Goal: Information Seeking & Learning: Compare options

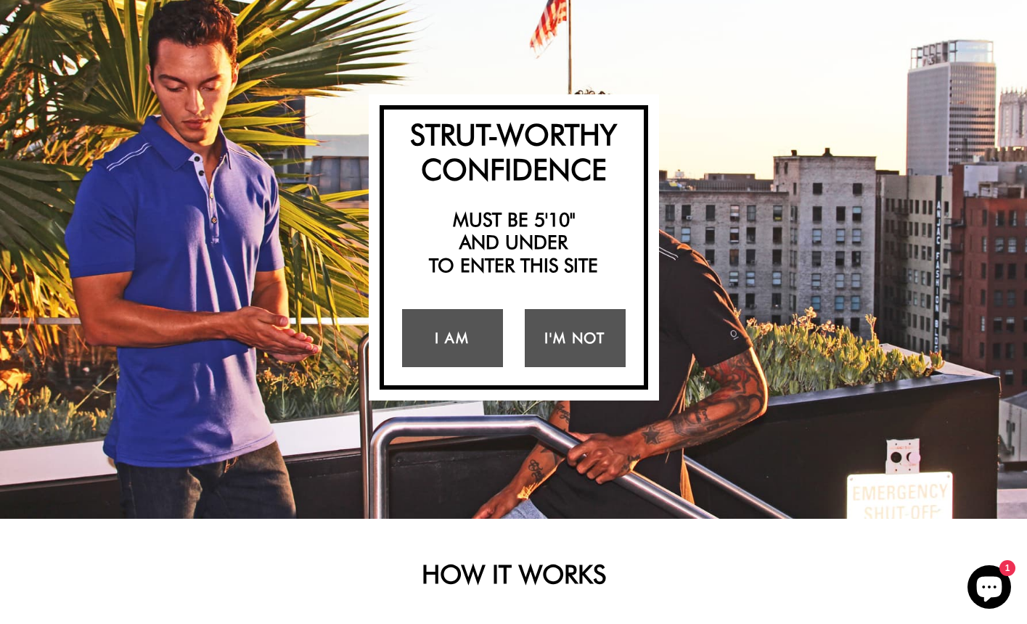
scroll to position [145, 0]
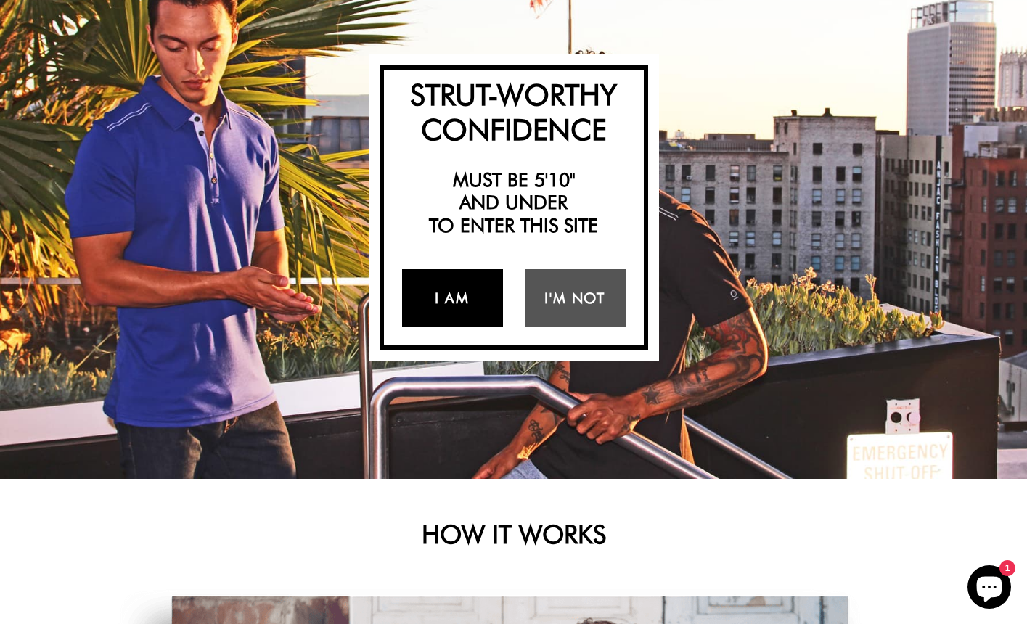
click at [466, 288] on link "I Am" at bounding box center [452, 298] width 101 height 58
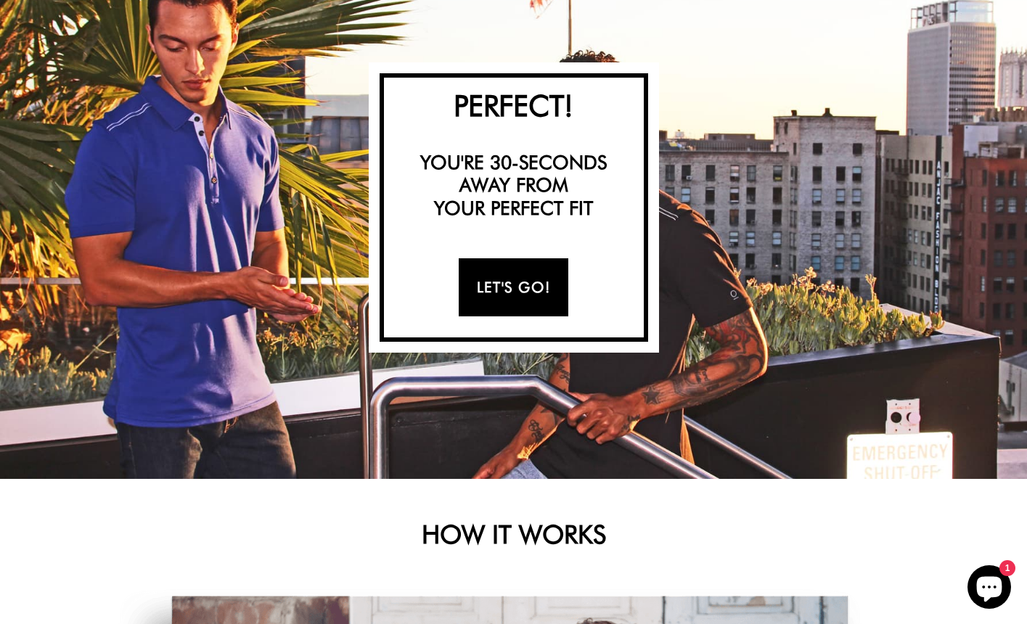
click at [521, 276] on link "Let's Go!" at bounding box center [514, 287] width 110 height 58
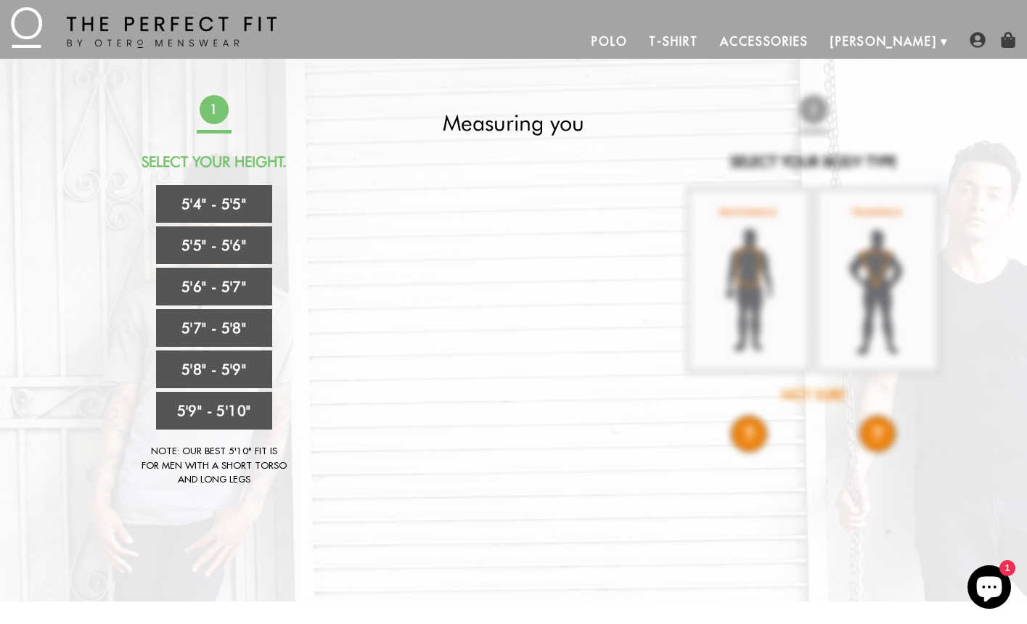
scroll to position [0, 0]
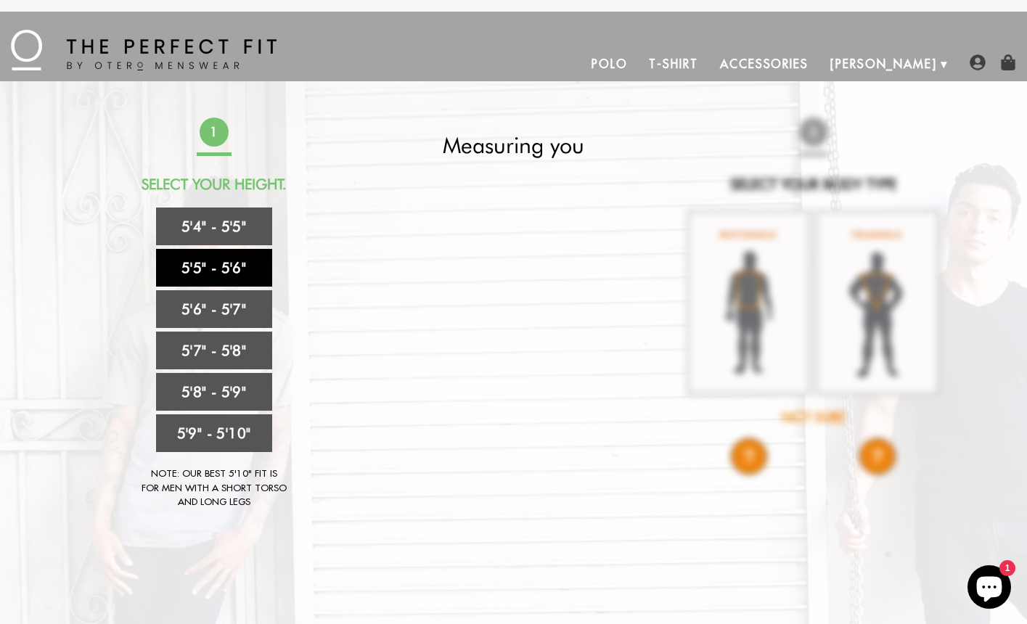
click at [247, 268] on link "5'5" - 5'6"" at bounding box center [214, 268] width 116 height 38
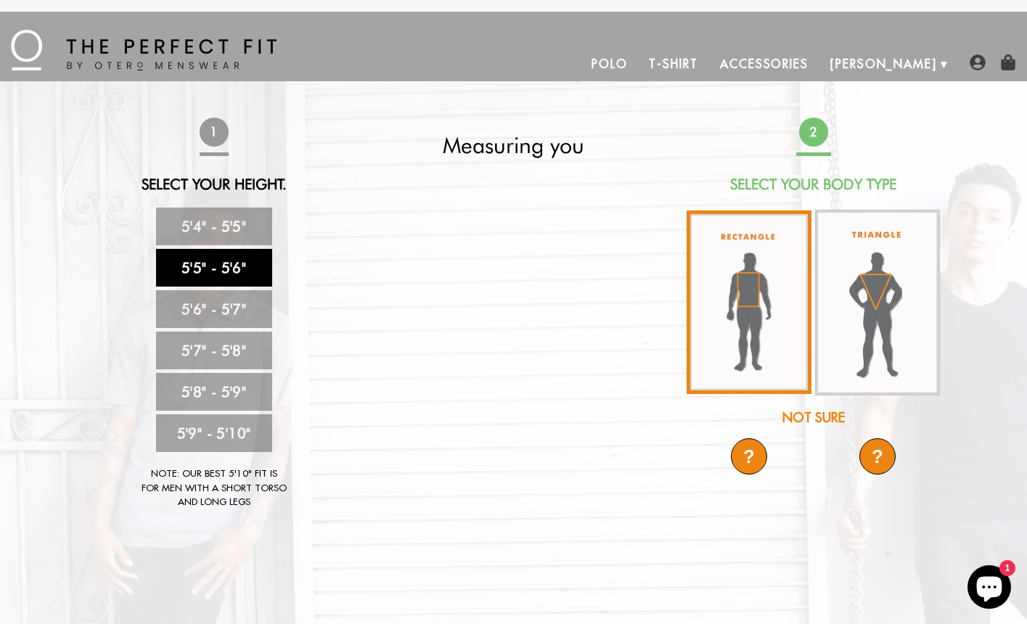
click at [740, 348] on img at bounding box center [749, 302] width 125 height 184
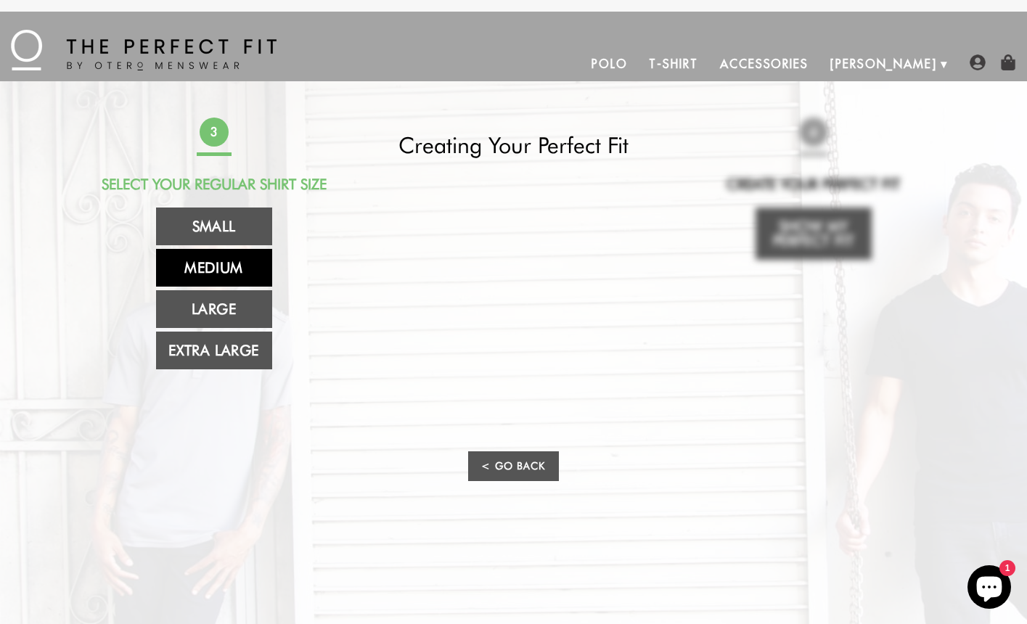
click at [226, 271] on link "Medium" at bounding box center [214, 268] width 116 height 38
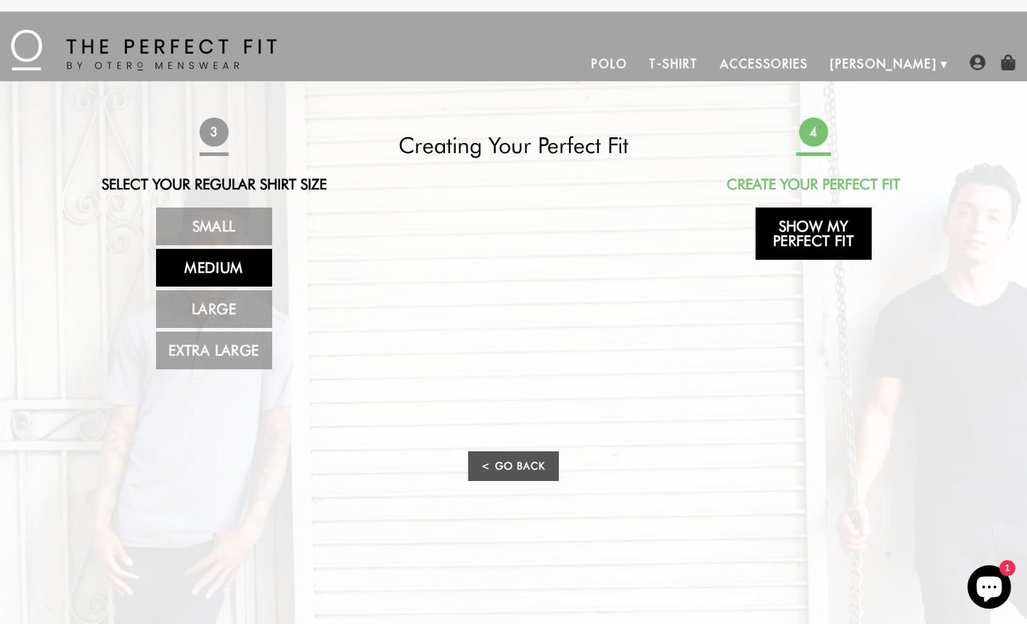
click at [846, 250] on link "Show My Perfect Fit" at bounding box center [814, 234] width 116 height 52
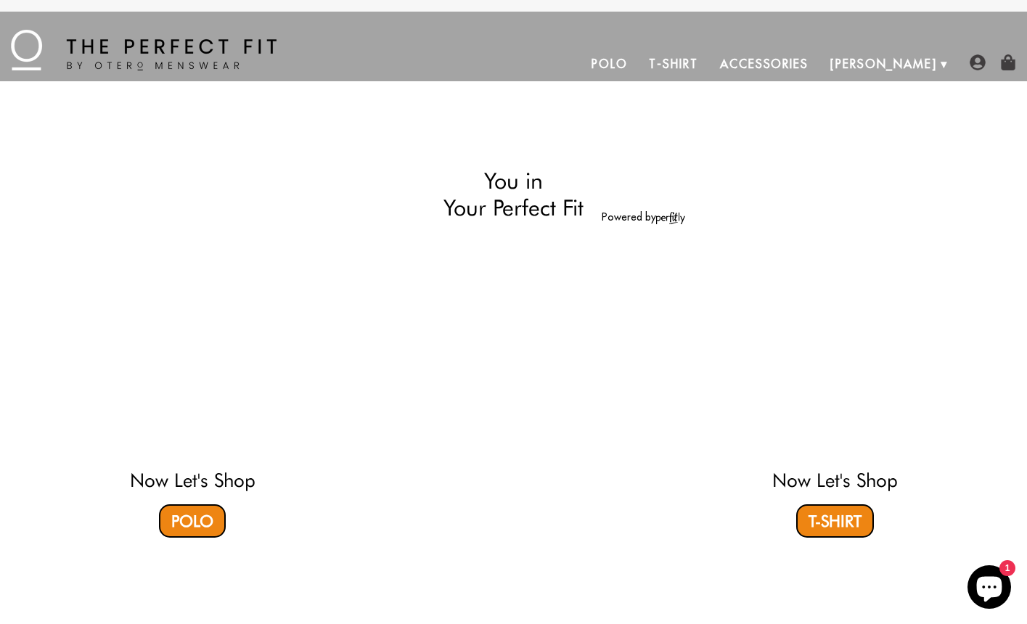
select select "55-56"
select select "M"
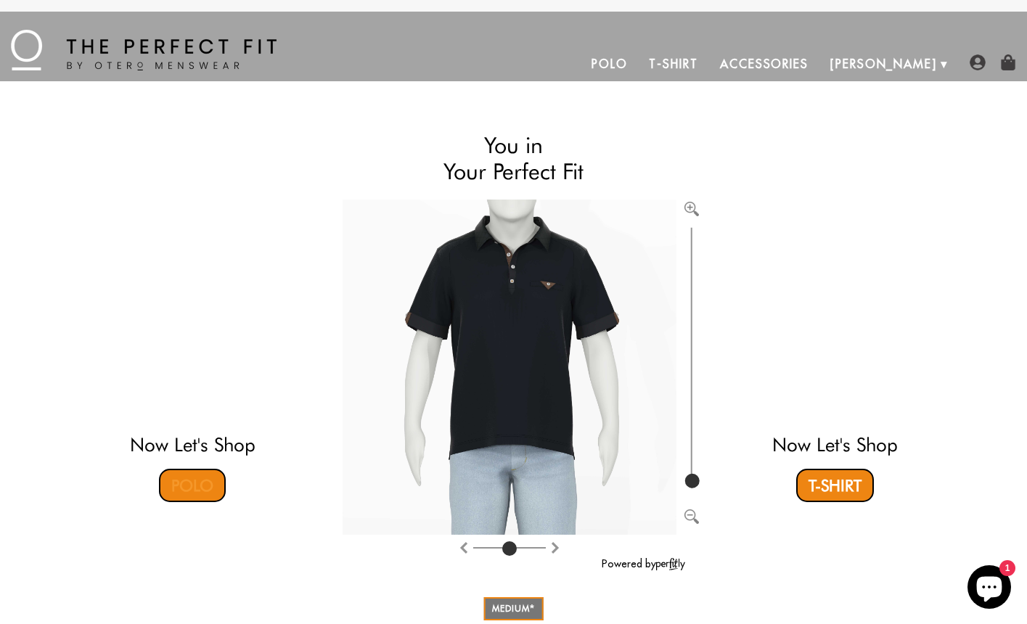
drag, startPoint x: 201, startPoint y: 478, endPoint x: 261, endPoint y: 470, distance: 60.1
click at [201, 479] on link "Polo" at bounding box center [192, 485] width 67 height 33
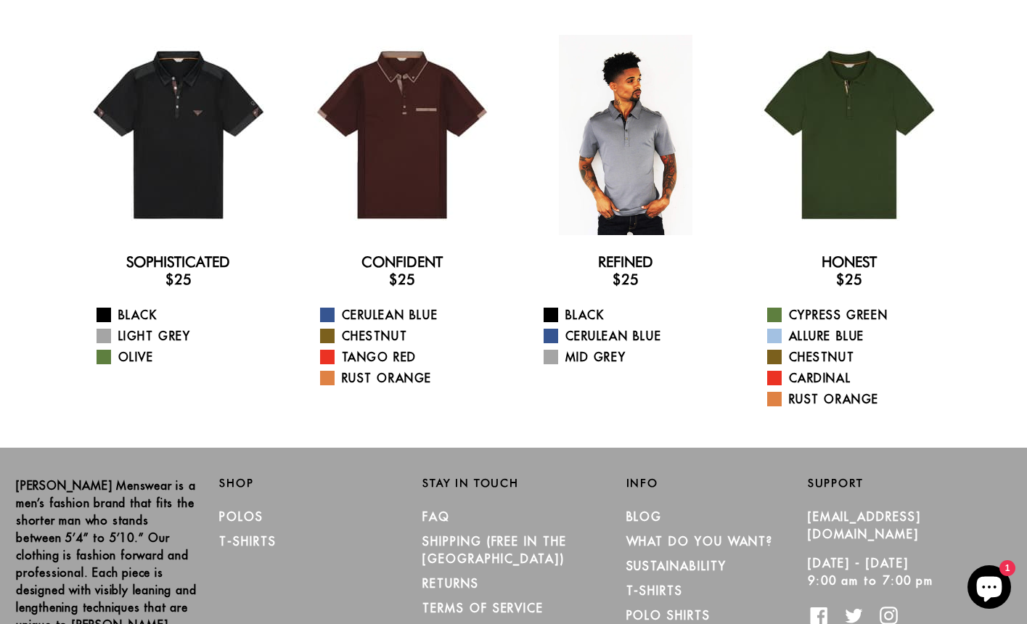
scroll to position [57, 0]
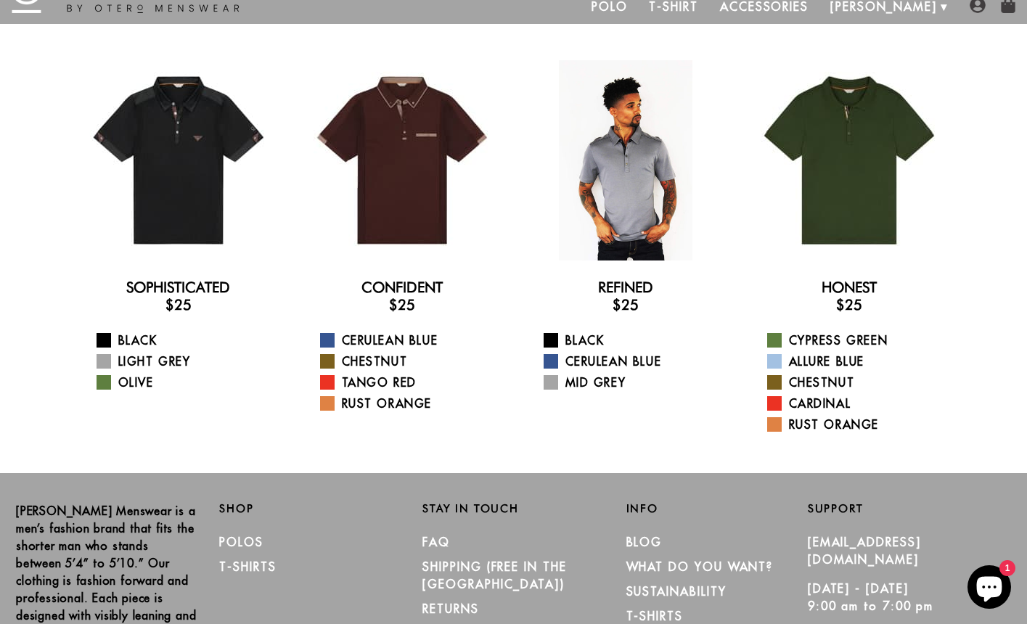
click at [619, 155] on div at bounding box center [626, 160] width 200 height 200
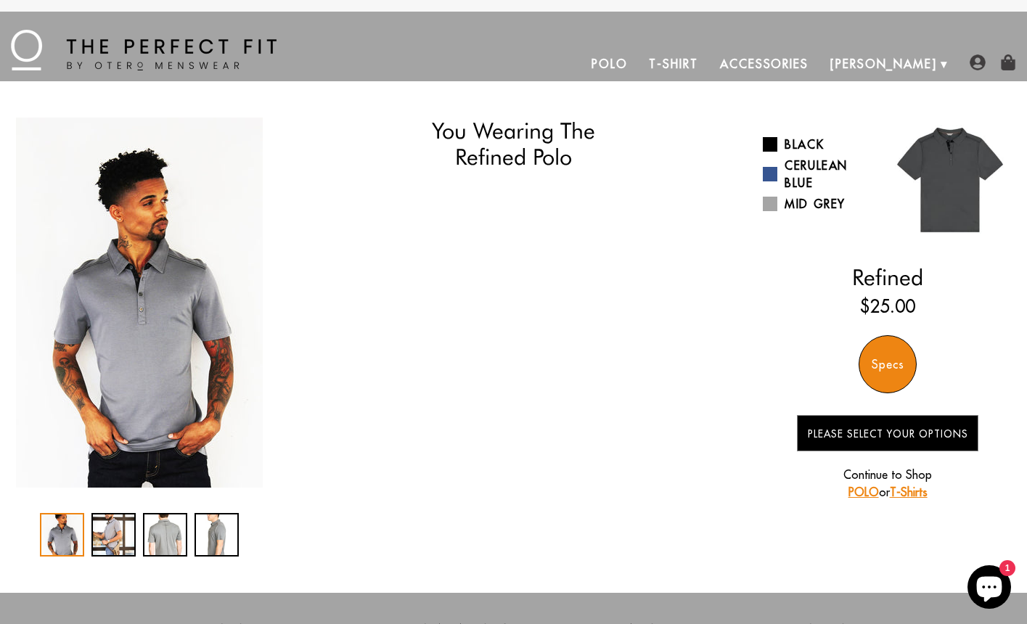
select select "55-56"
select select "M"
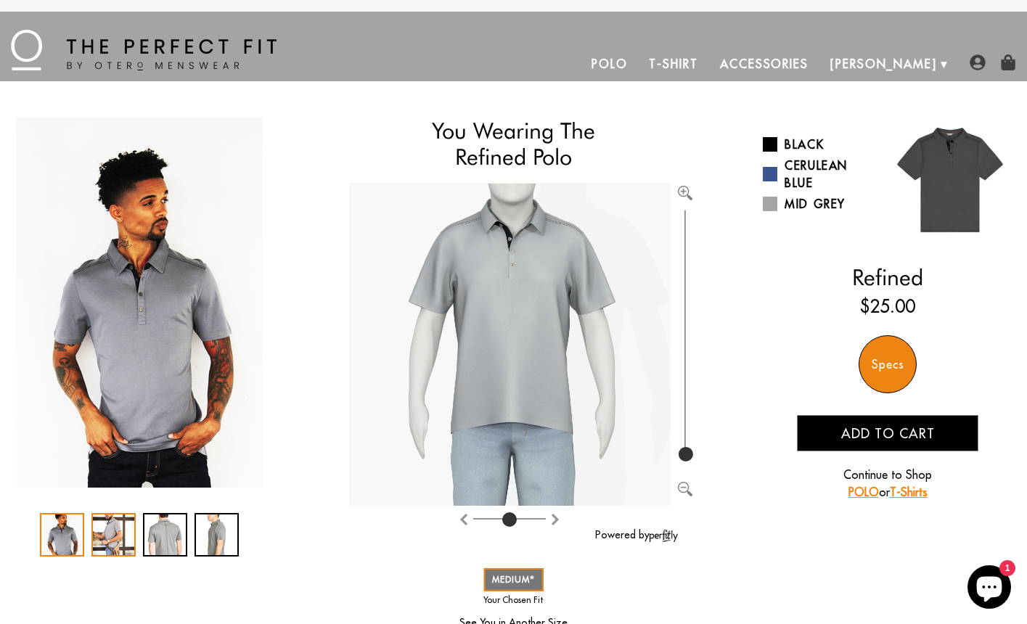
click at [106, 533] on div "2 / 4" at bounding box center [113, 535] width 44 height 44
click at [107, 529] on div "2 / 4" at bounding box center [113, 535] width 44 height 44
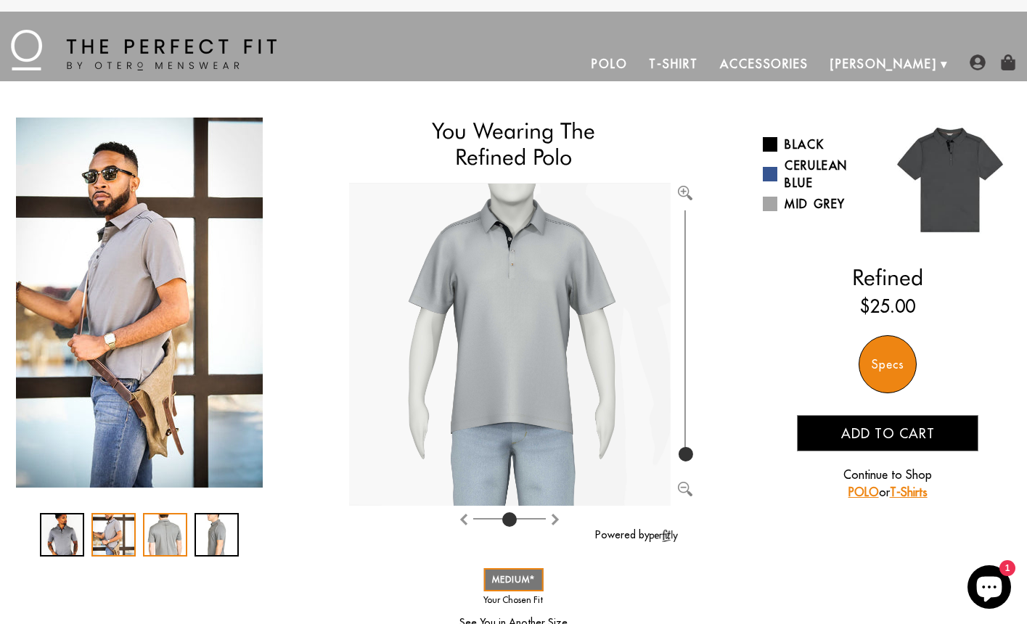
click at [177, 536] on div "3 / 4" at bounding box center [165, 535] width 44 height 44
click at [160, 536] on div "3 / 4" at bounding box center [165, 535] width 44 height 44
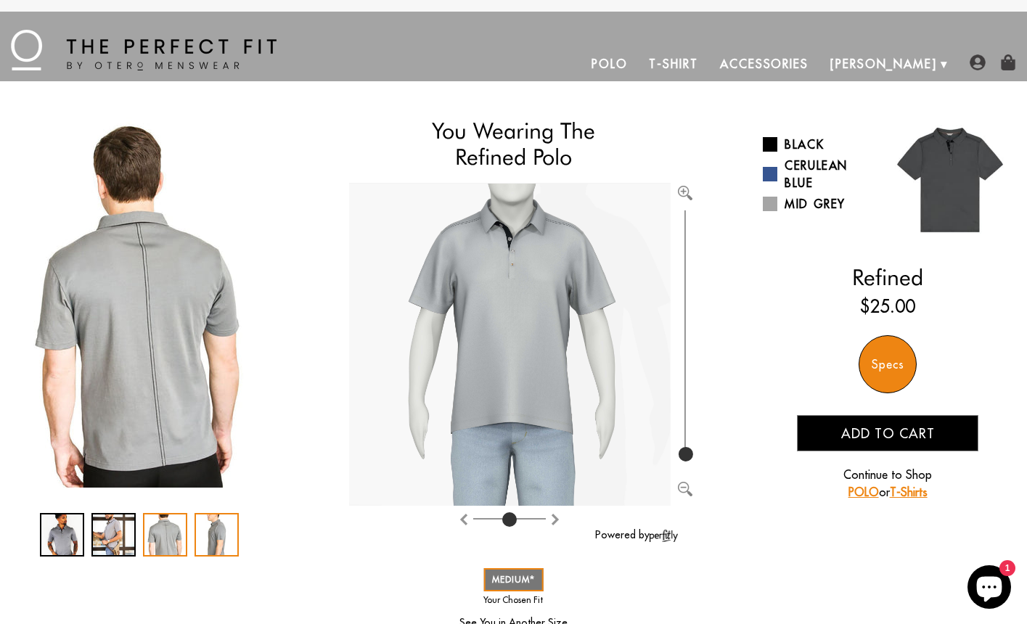
click at [226, 524] on div "4 / 4" at bounding box center [217, 535] width 44 height 44
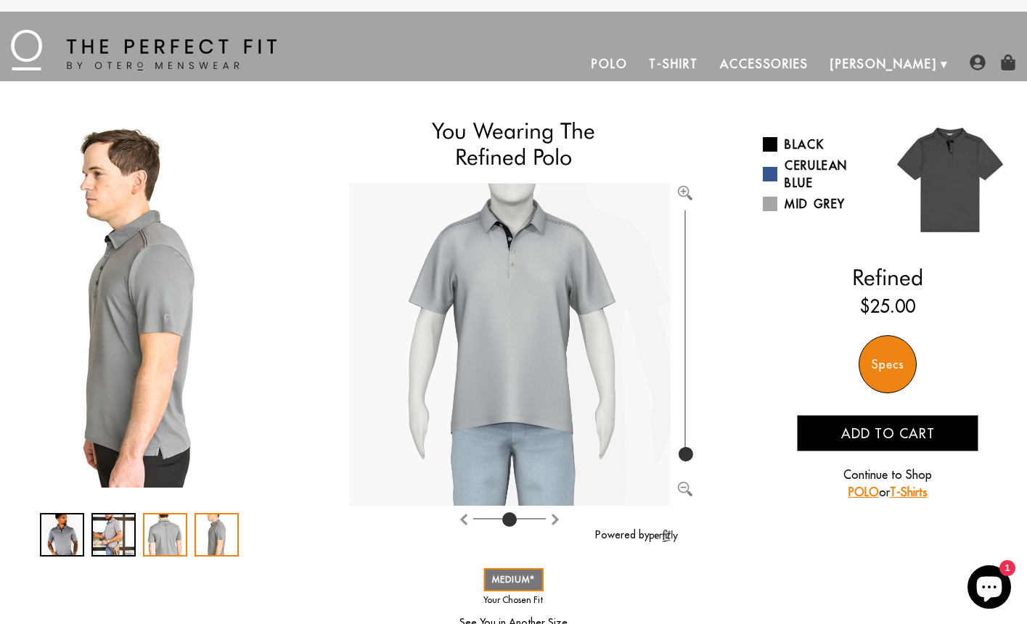
click at [172, 528] on div "3 / 4" at bounding box center [165, 535] width 44 height 44
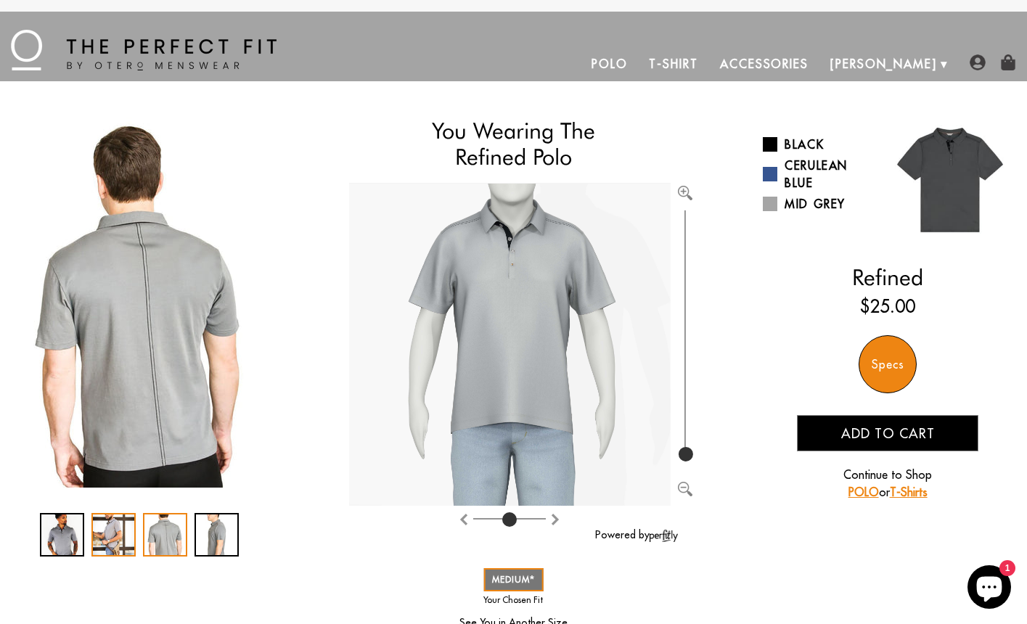
click at [114, 532] on div "2 / 4" at bounding box center [113, 535] width 44 height 44
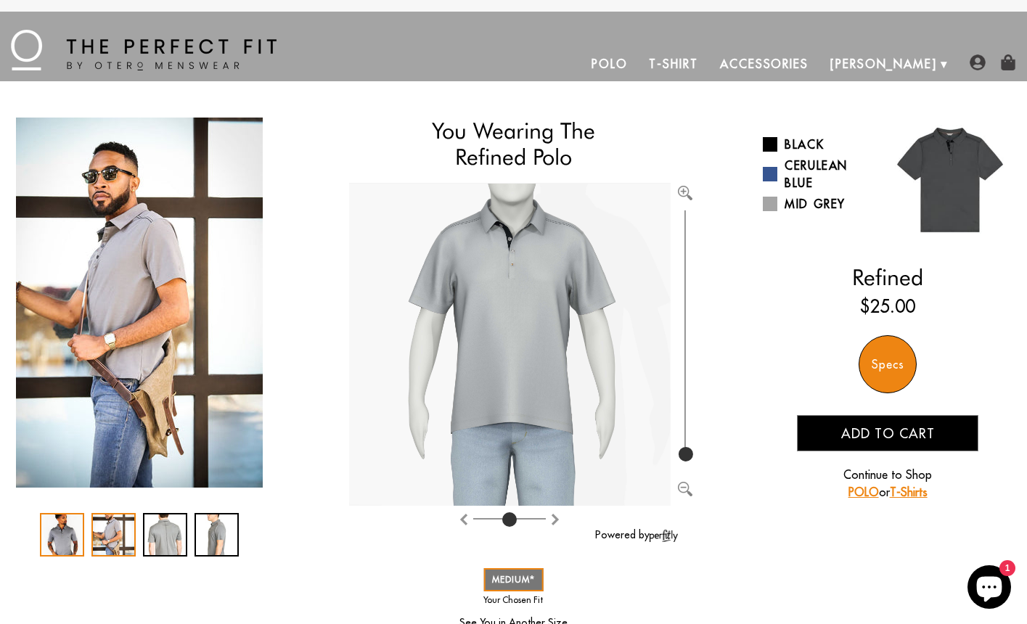
click at [73, 532] on div "1 / 4" at bounding box center [62, 535] width 44 height 44
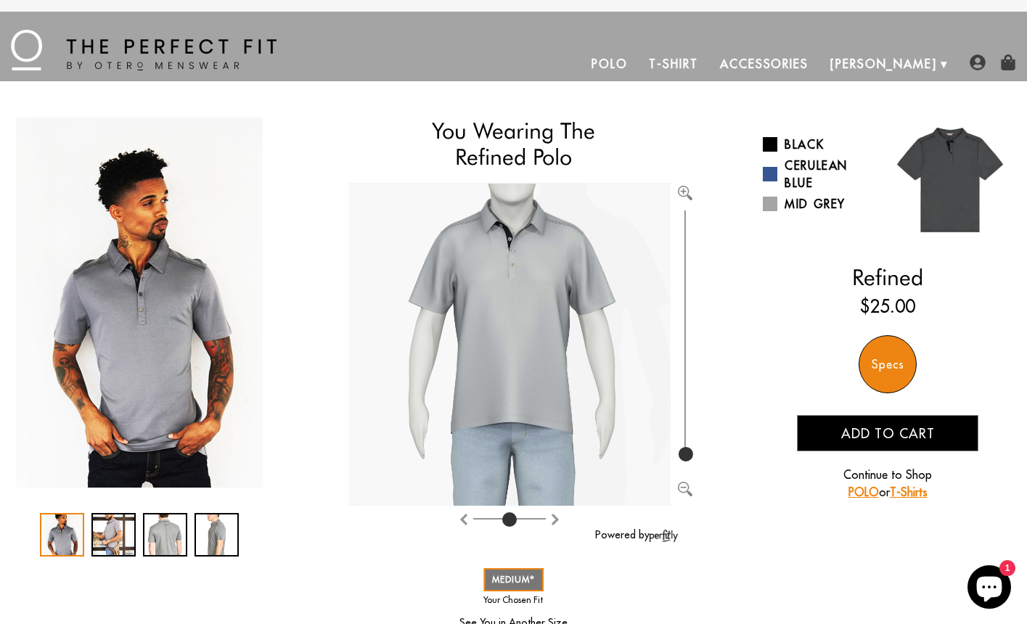
click at [639, 65] on link "Polo" at bounding box center [610, 63] width 58 height 35
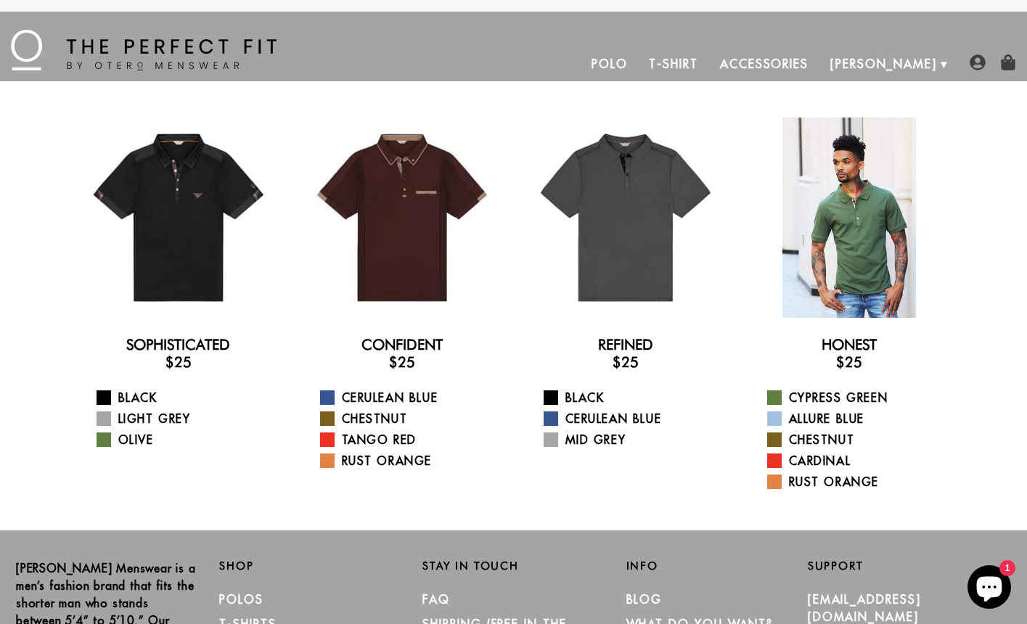
click at [836, 258] on div at bounding box center [849, 218] width 200 height 200
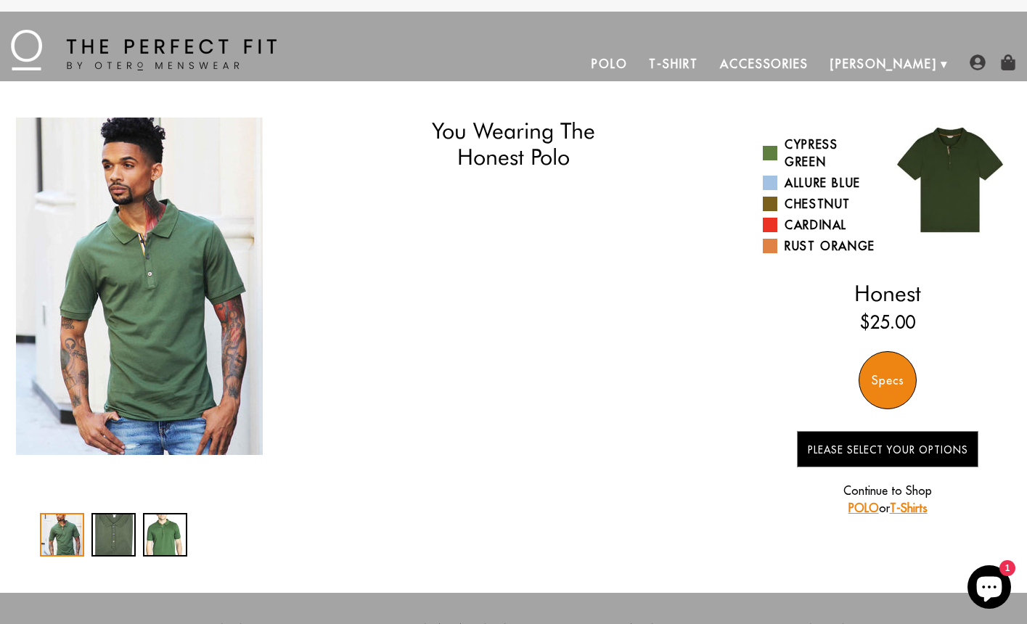
select select "55-56"
select select "M"
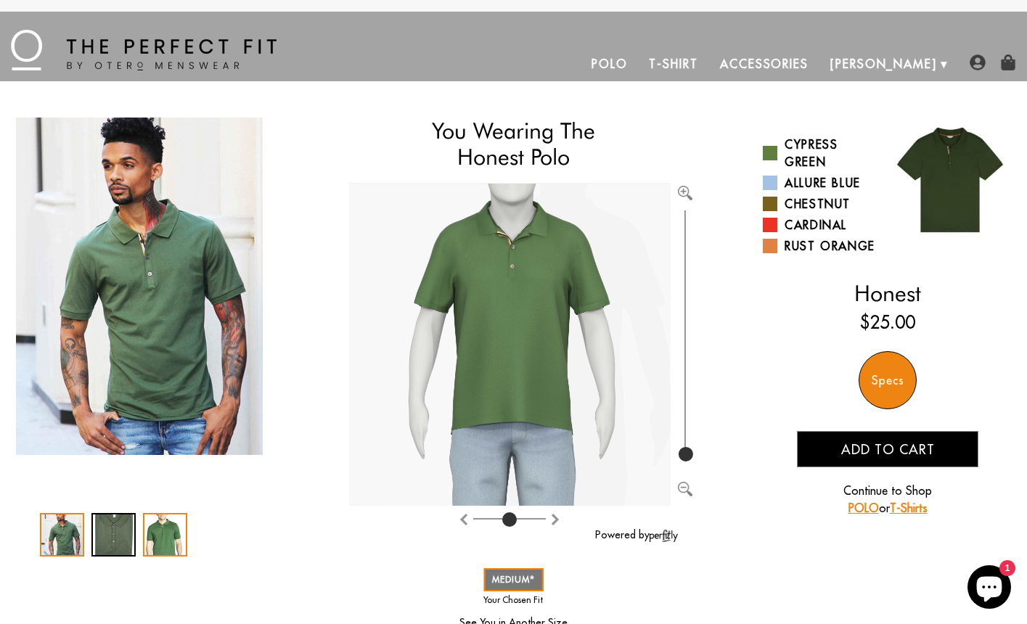
click at [164, 544] on div "3 / 3" at bounding box center [165, 535] width 44 height 44
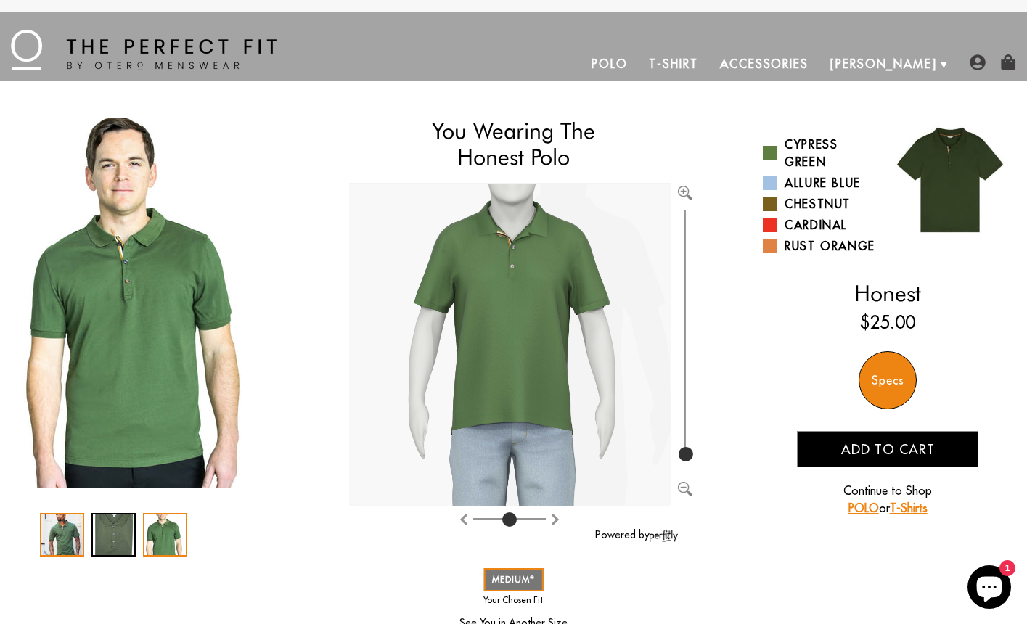
click at [58, 532] on div "1 / 3" at bounding box center [62, 535] width 44 height 44
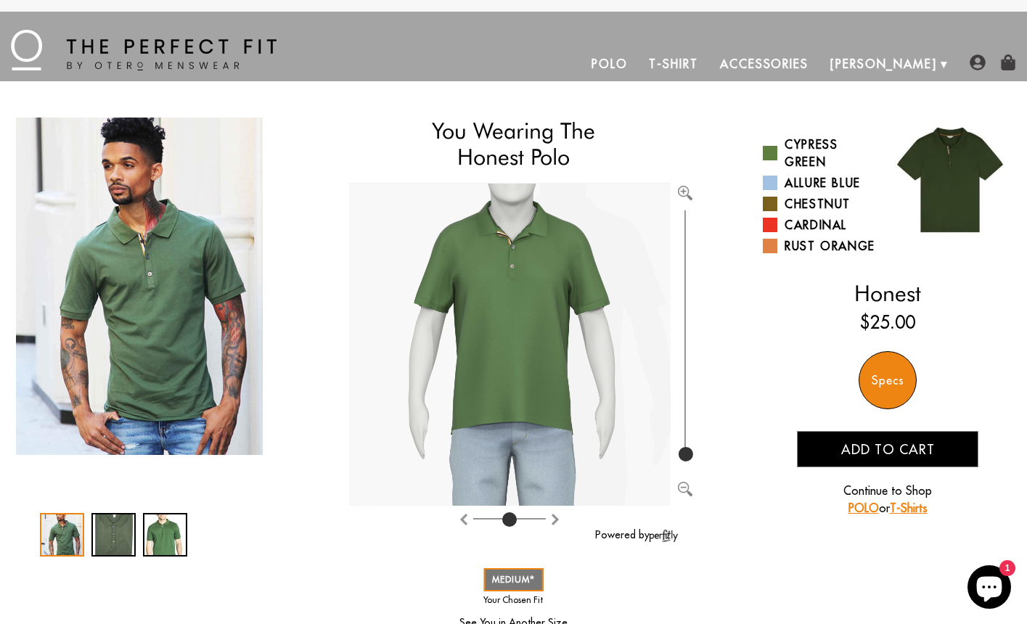
click at [639, 66] on link "Polo" at bounding box center [610, 63] width 58 height 35
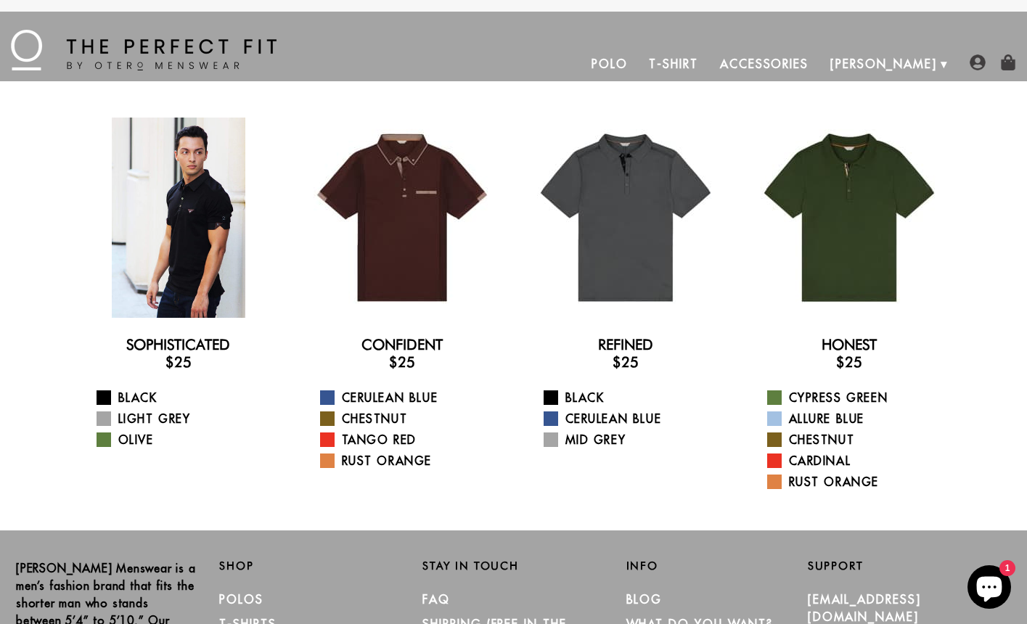
click at [190, 224] on div at bounding box center [178, 218] width 200 height 200
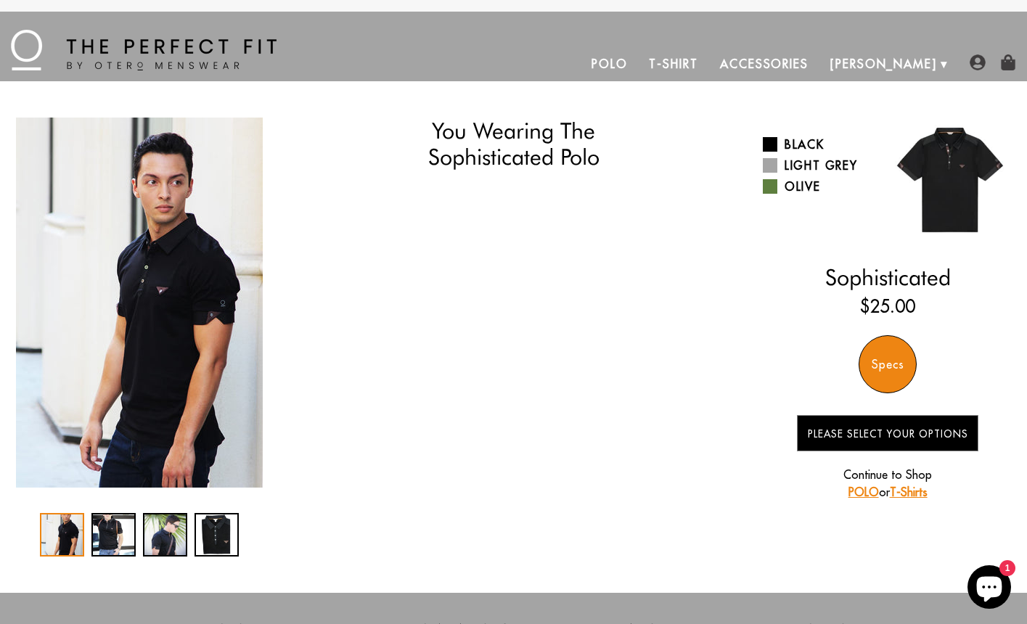
select select "55-56"
select select "M"
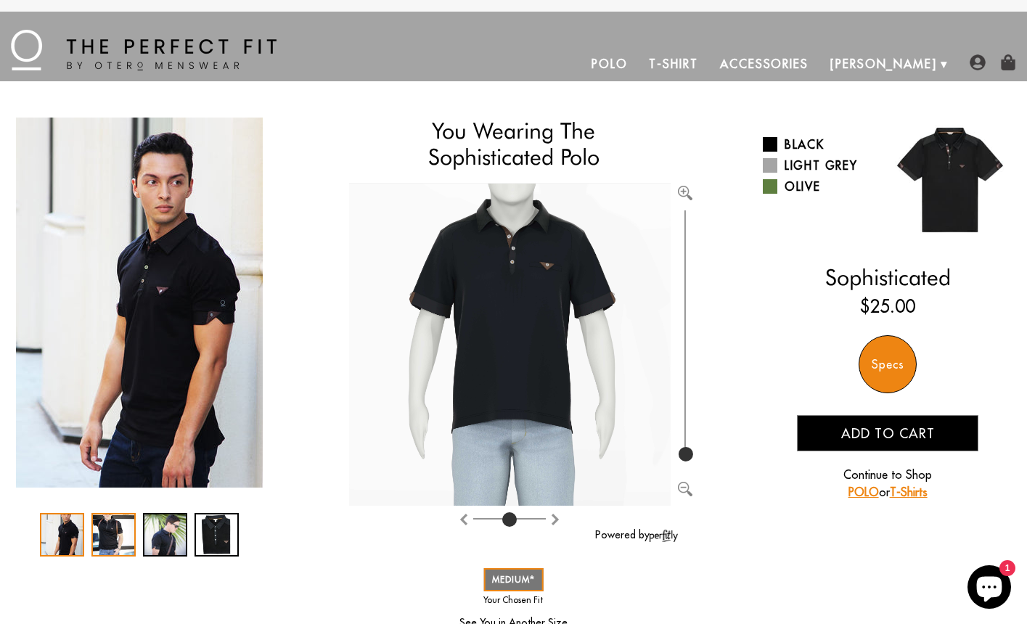
click at [102, 539] on div "2 / 4" at bounding box center [113, 535] width 44 height 44
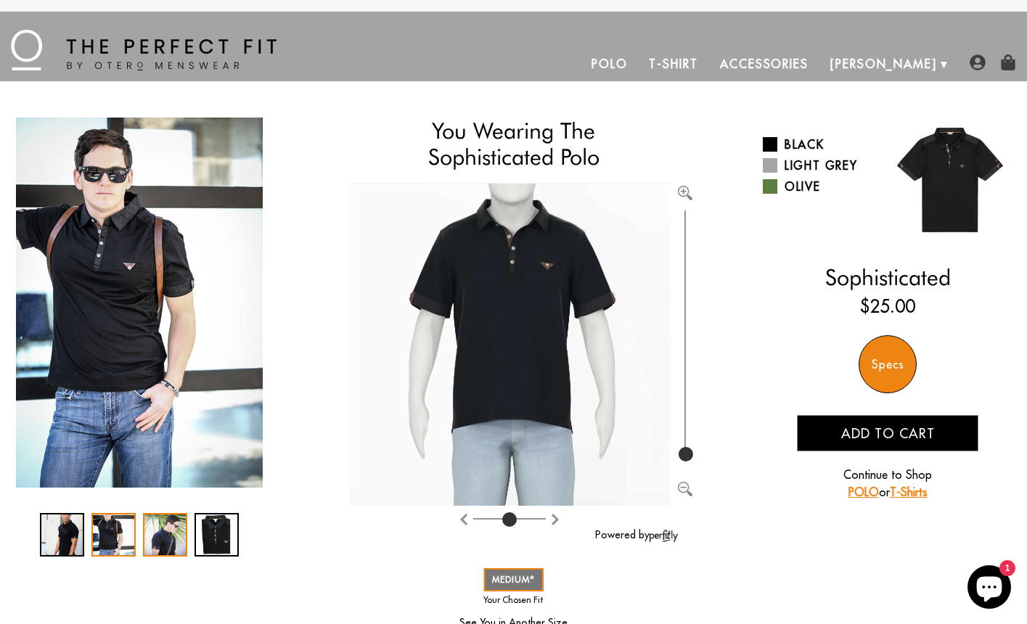
click at [174, 538] on div "3 / 4" at bounding box center [165, 535] width 44 height 44
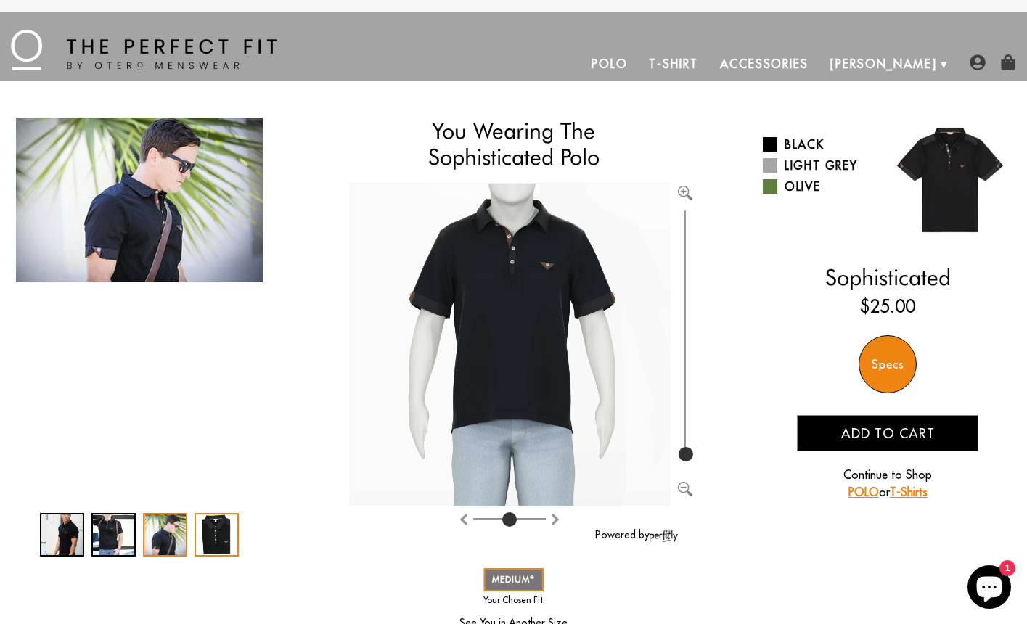
click at [208, 536] on div "4 / 4" at bounding box center [217, 535] width 44 height 44
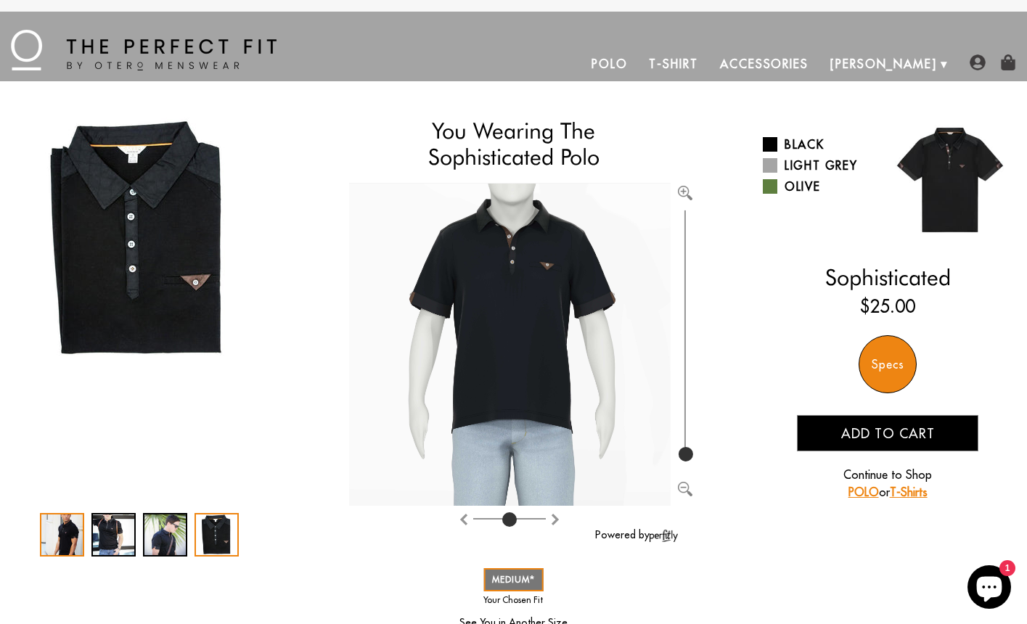
click at [66, 533] on div "1 / 4" at bounding box center [62, 535] width 44 height 44
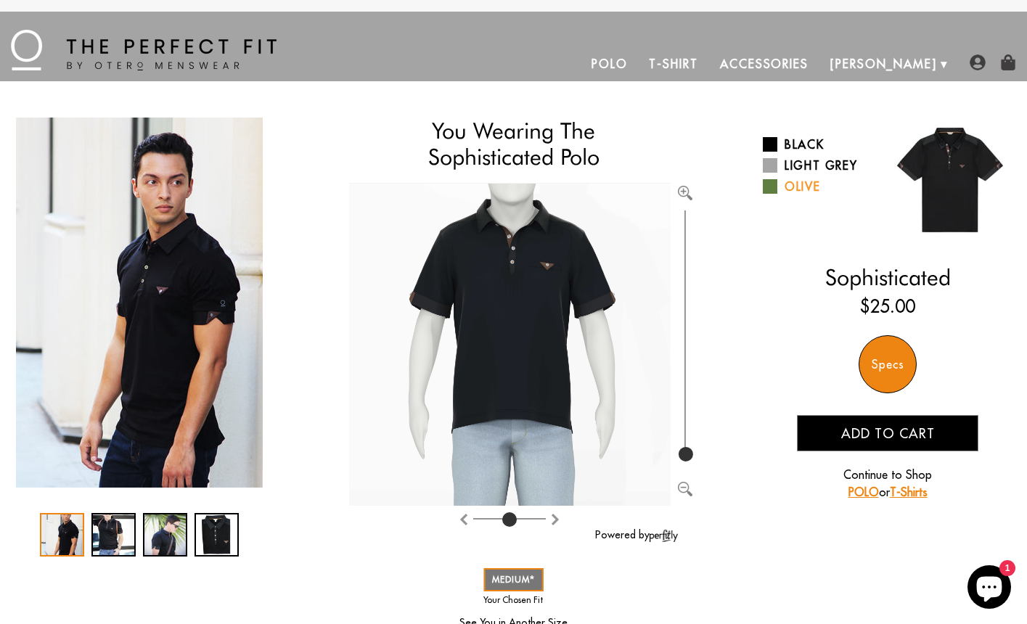
click at [772, 183] on span at bounding box center [770, 186] width 15 height 15
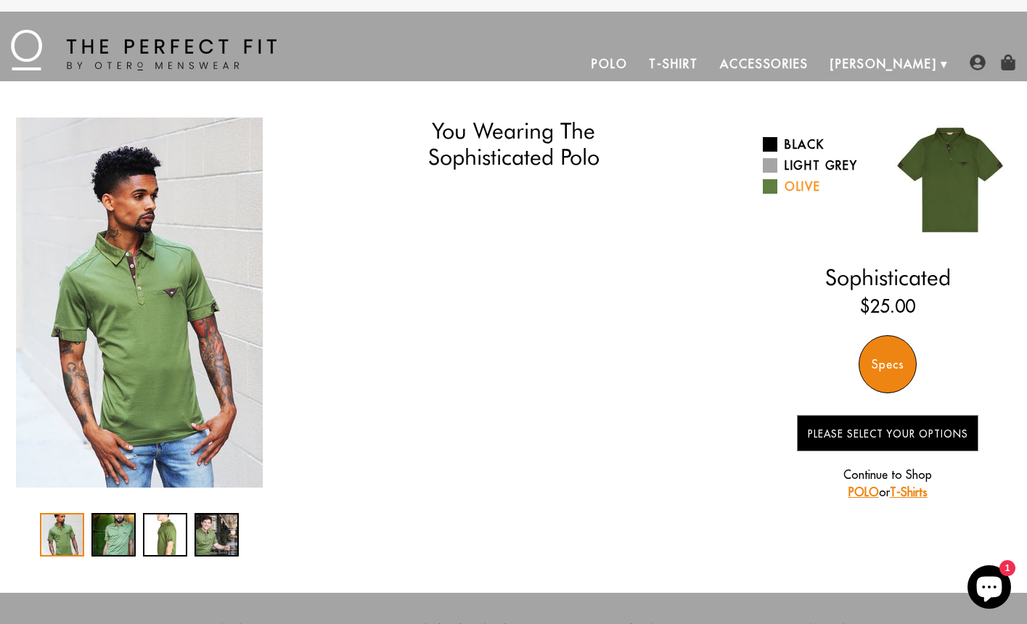
select select "55-56"
select select "M"
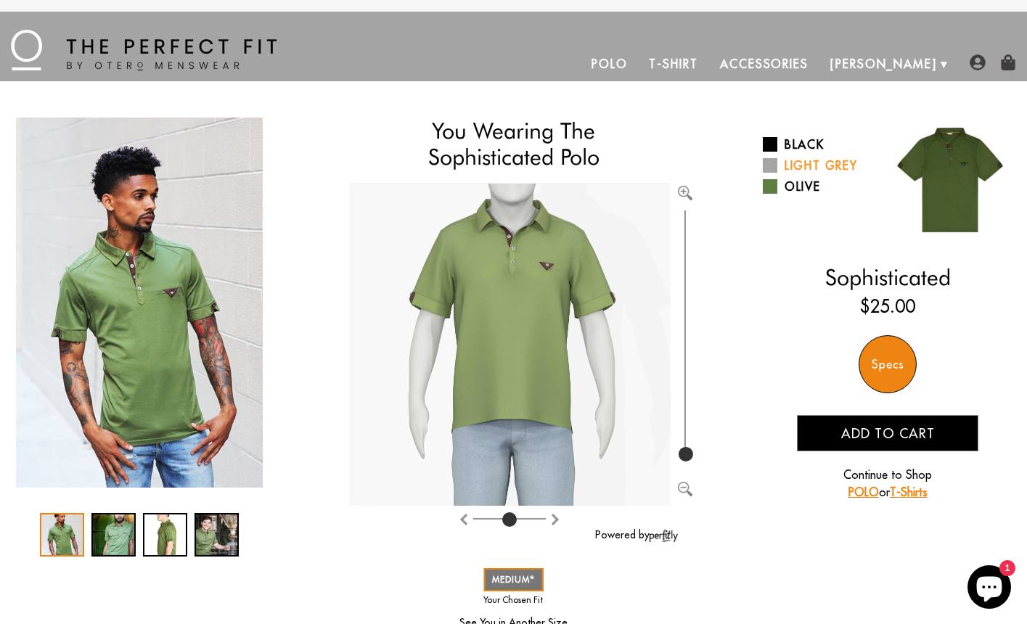
click at [774, 163] on span at bounding box center [770, 165] width 15 height 15
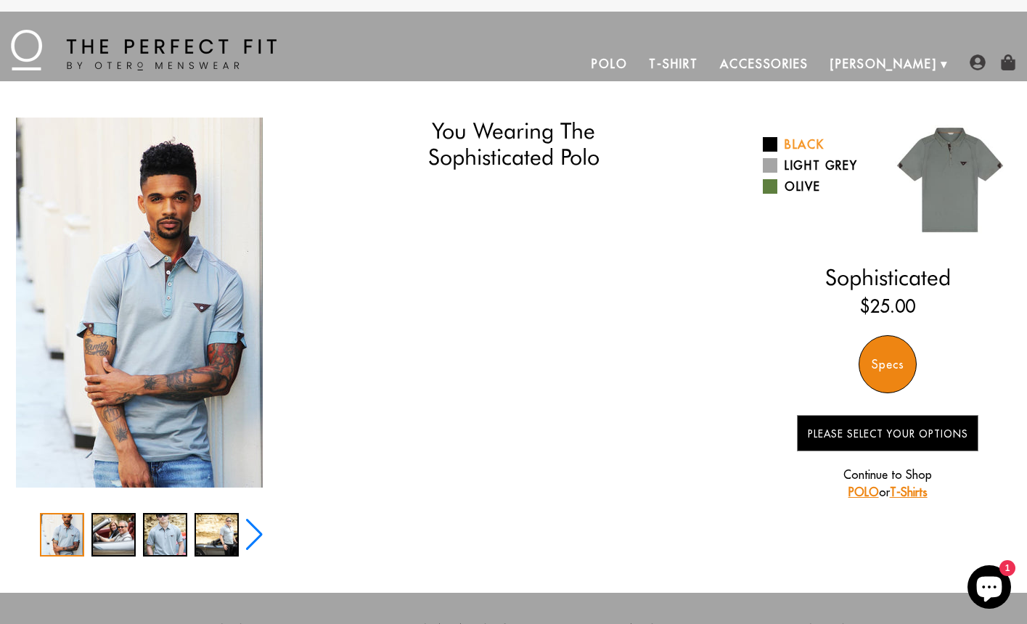
click at [776, 143] on span at bounding box center [770, 144] width 15 height 15
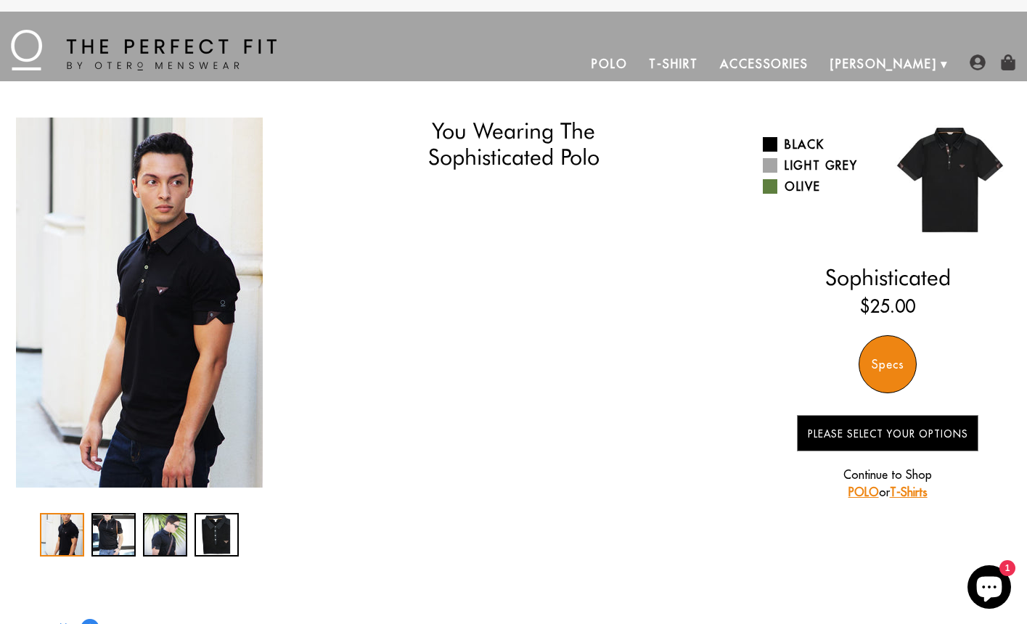
select select "55-56"
select select "M"
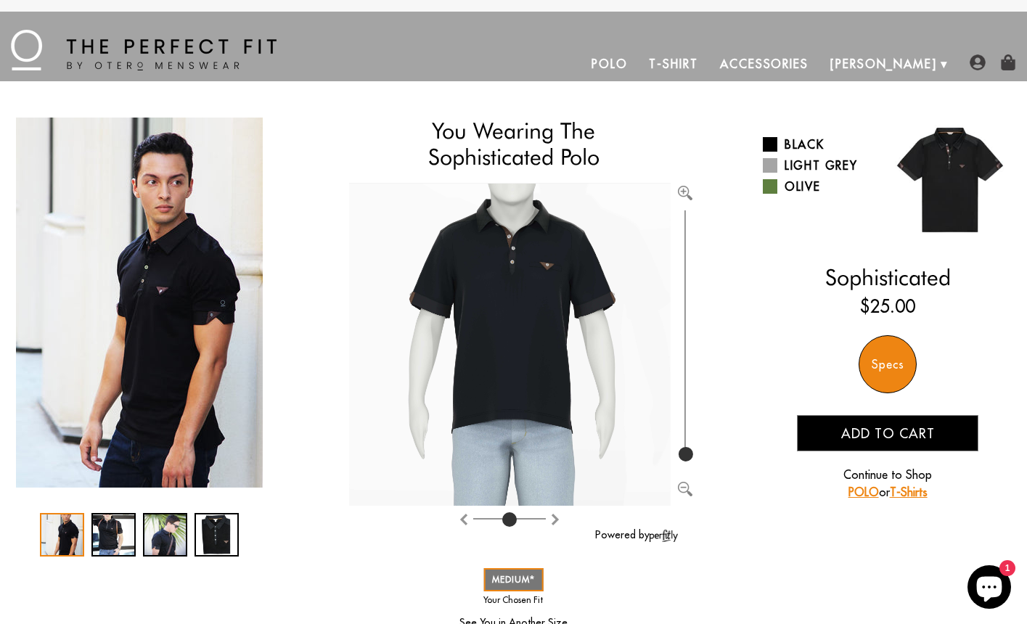
click at [639, 72] on link "Polo" at bounding box center [610, 63] width 58 height 35
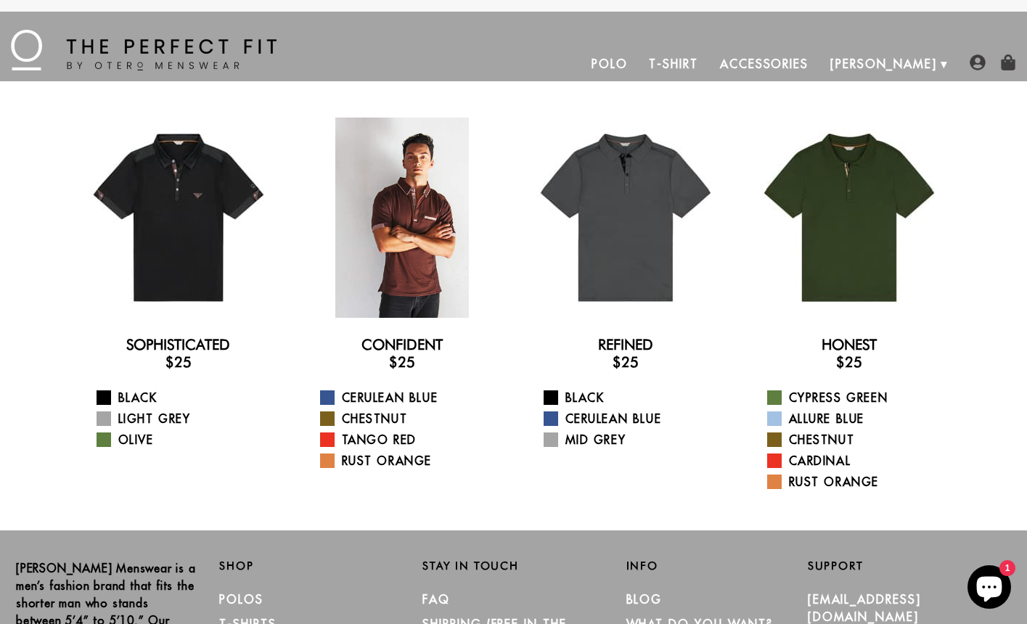
click at [413, 273] on div at bounding box center [402, 218] width 200 height 200
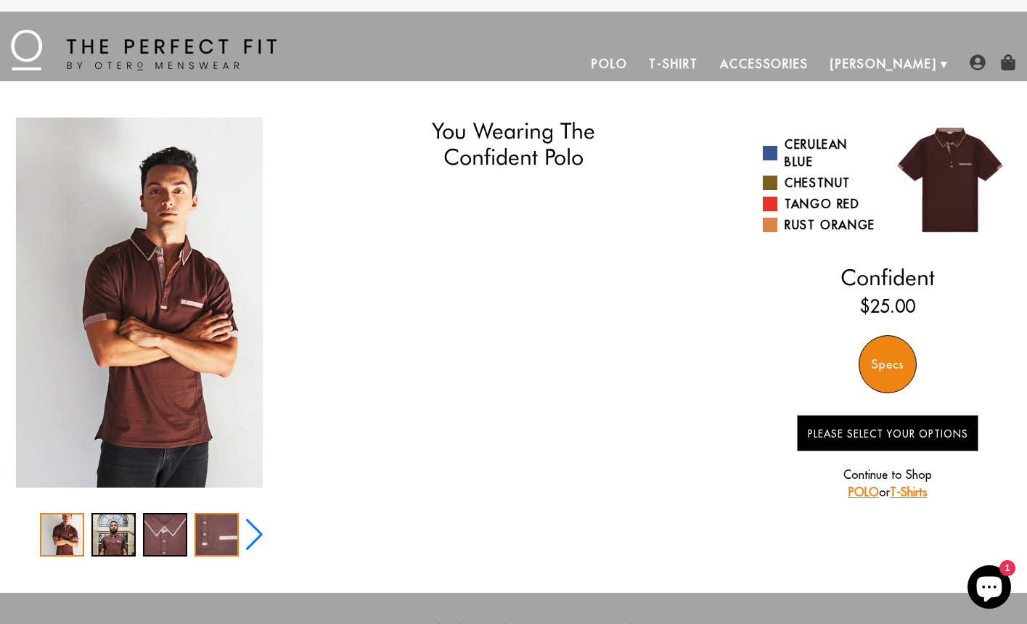
select select "55-56"
select select "M"
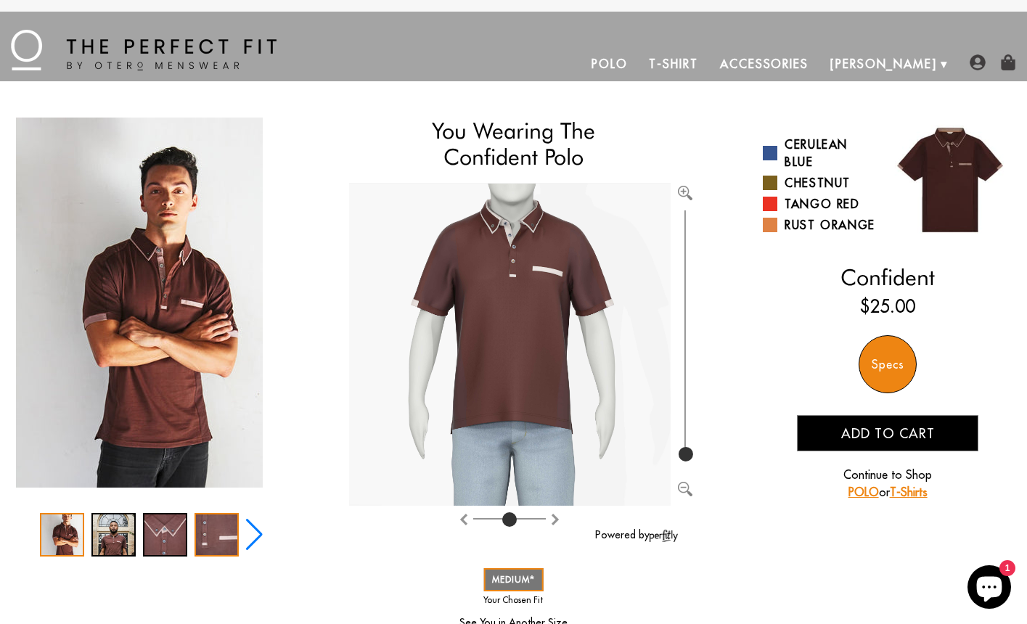
click at [211, 531] on div "4 / 5" at bounding box center [217, 535] width 44 height 44
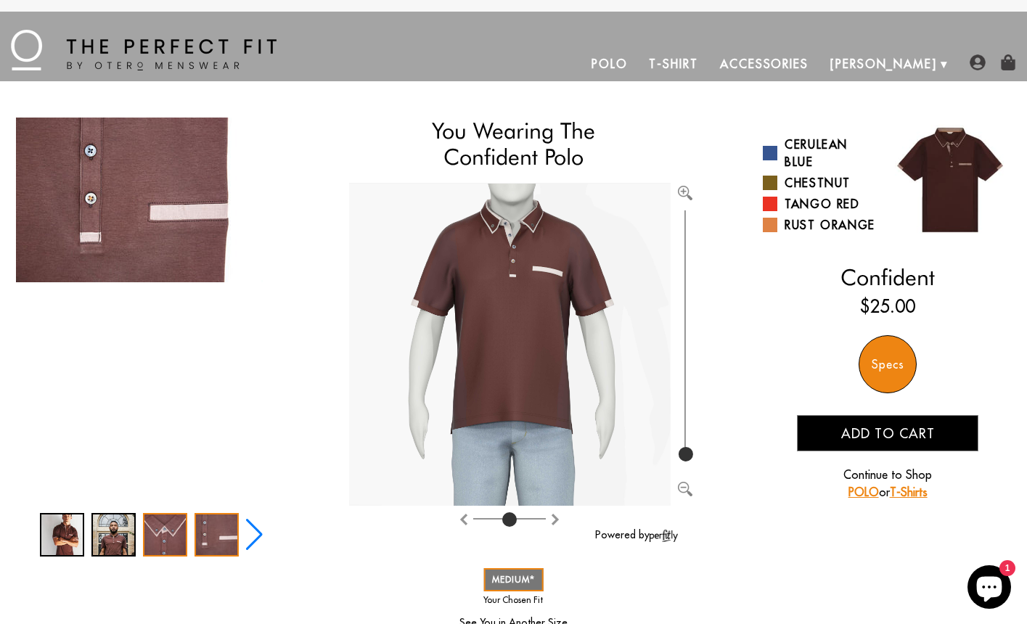
click at [173, 536] on div "3 / 5" at bounding box center [165, 535] width 44 height 44
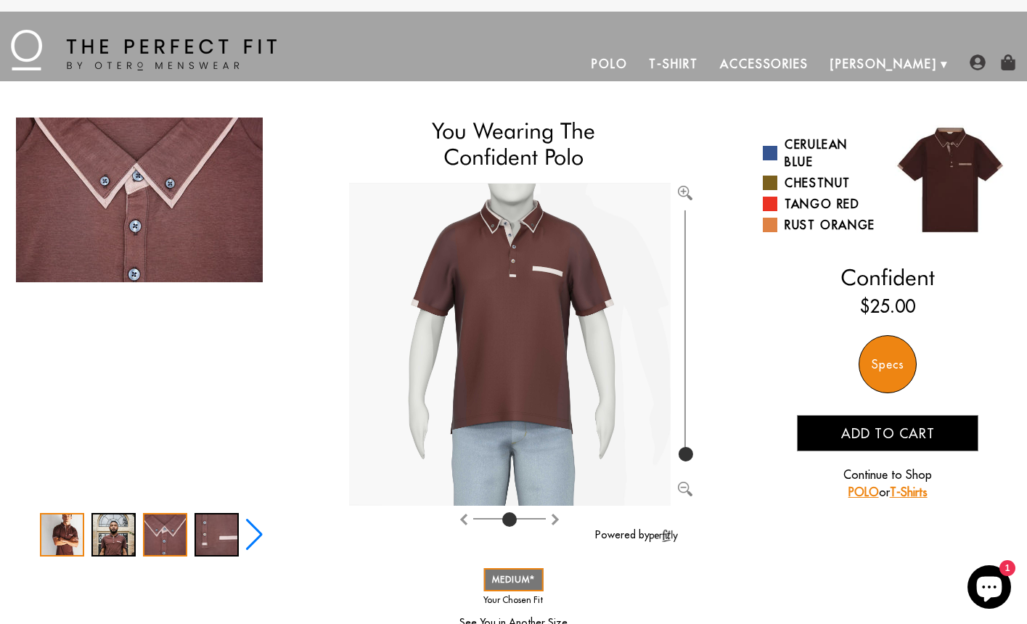
click at [83, 528] on div "1 / 5" at bounding box center [62, 535] width 44 height 44
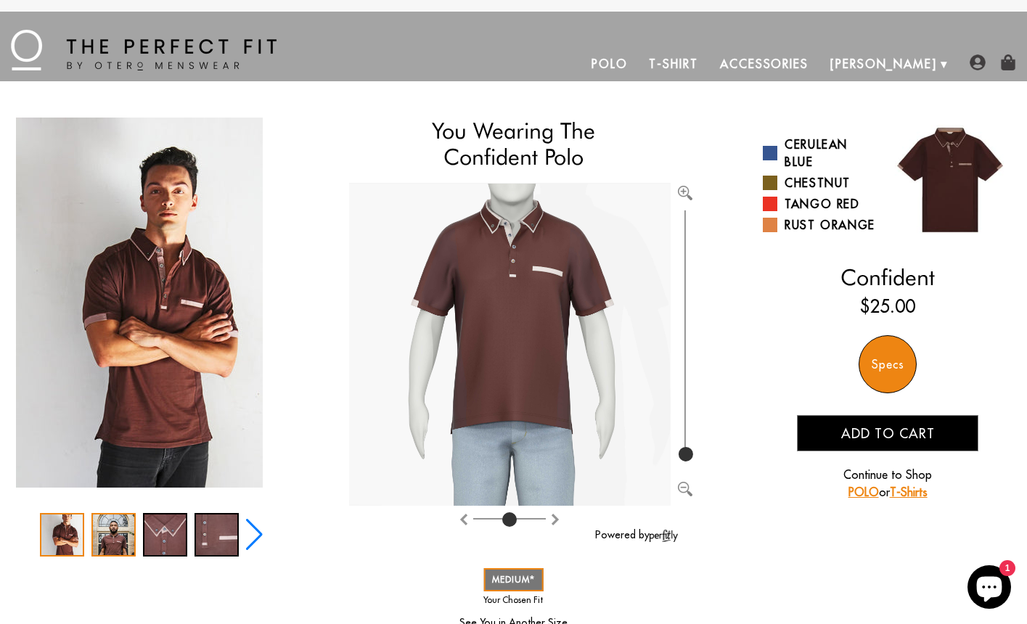
click at [118, 531] on div "2 / 5" at bounding box center [113, 535] width 44 height 44
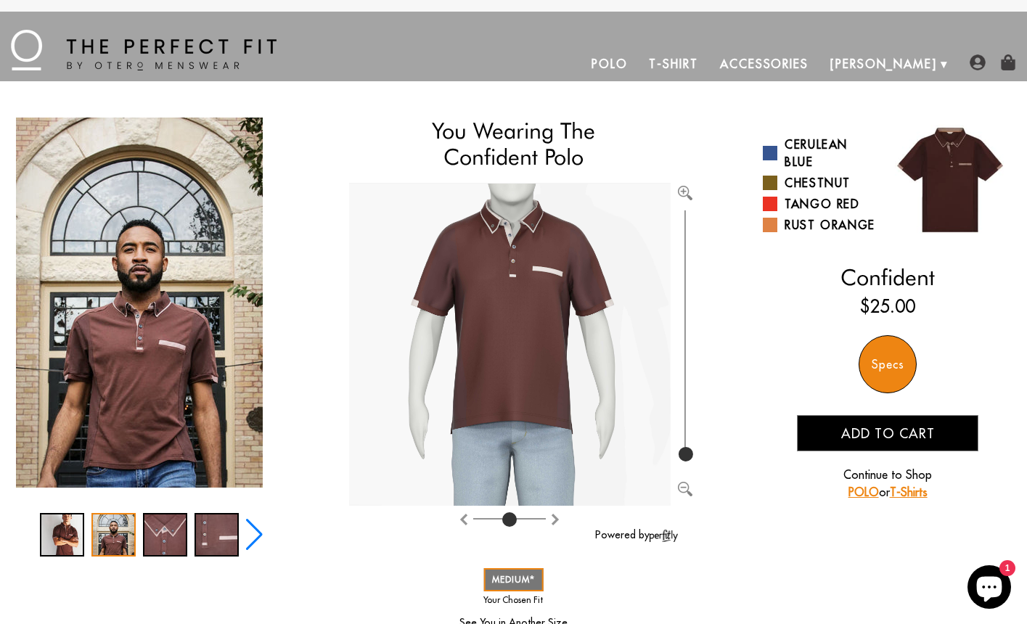
click at [639, 57] on link "Polo" at bounding box center [610, 63] width 58 height 35
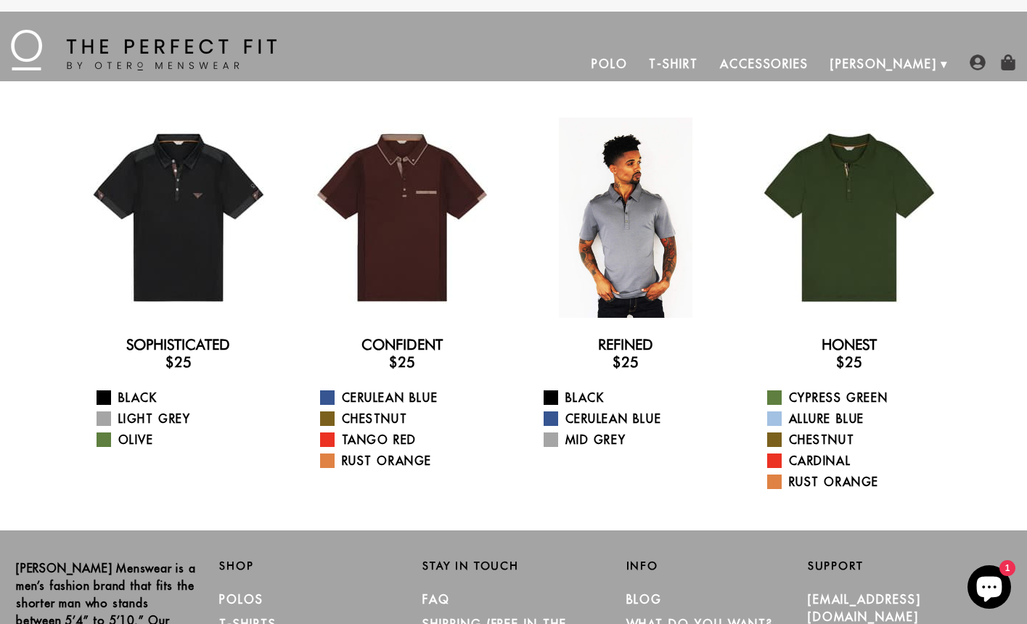
click at [629, 242] on div at bounding box center [626, 218] width 200 height 200
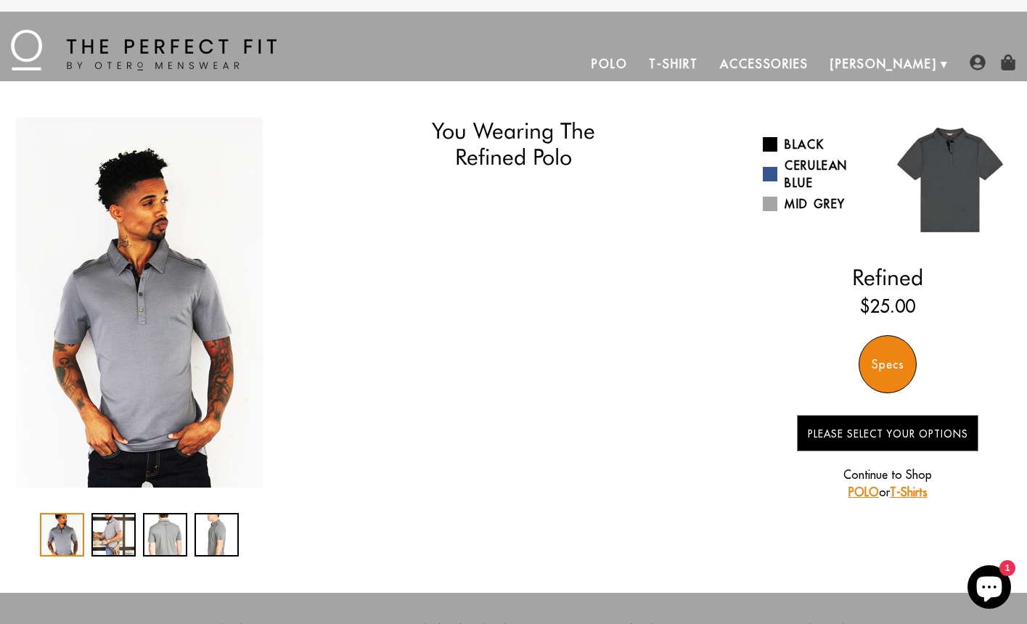
select select "55-56"
select select "M"
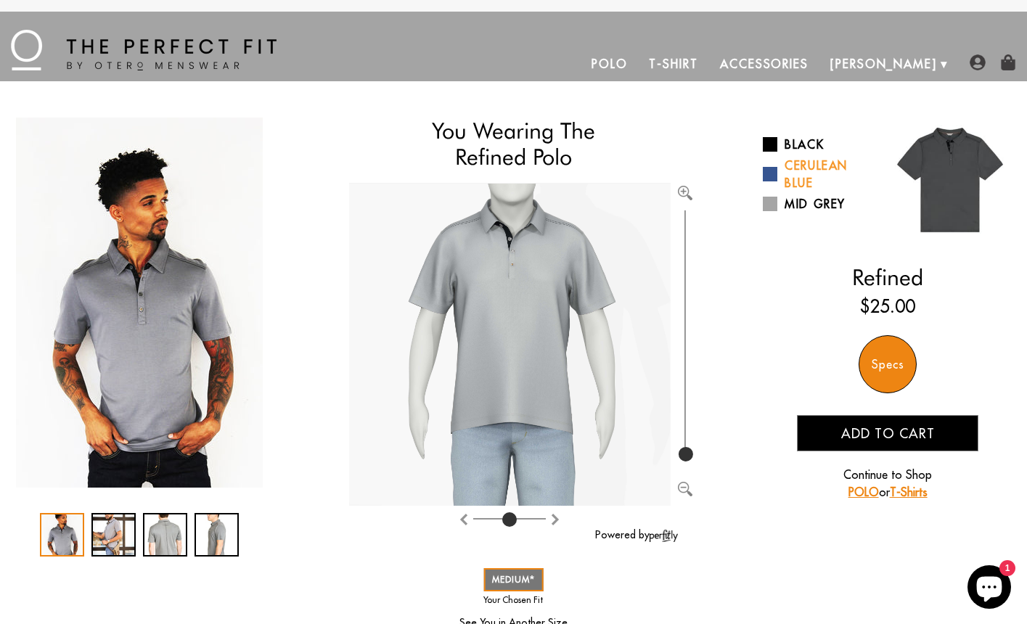
click at [772, 171] on span at bounding box center [770, 174] width 15 height 15
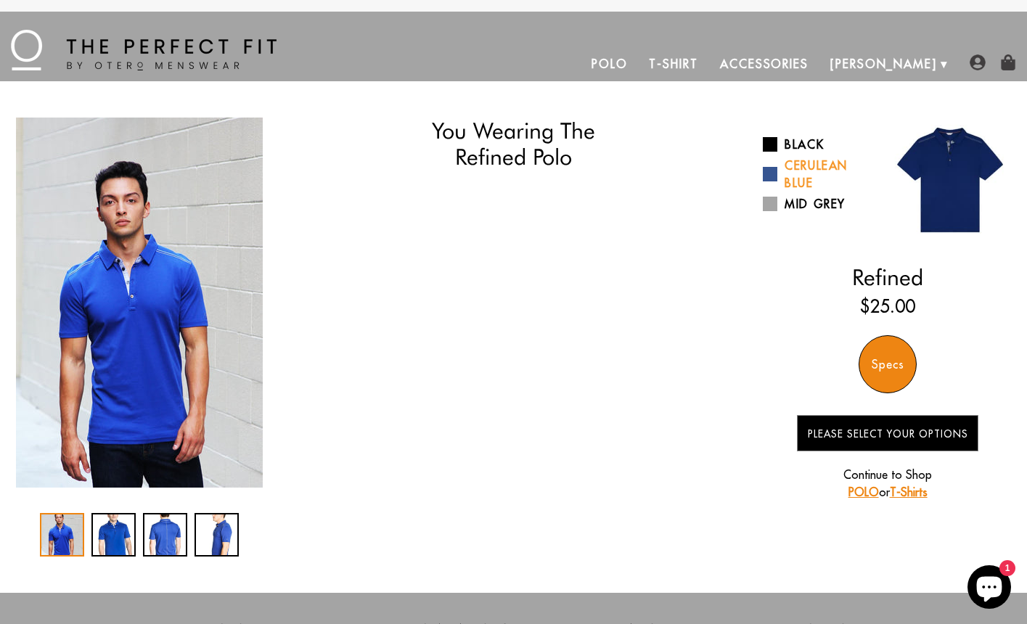
select select "55-56"
select select "M"
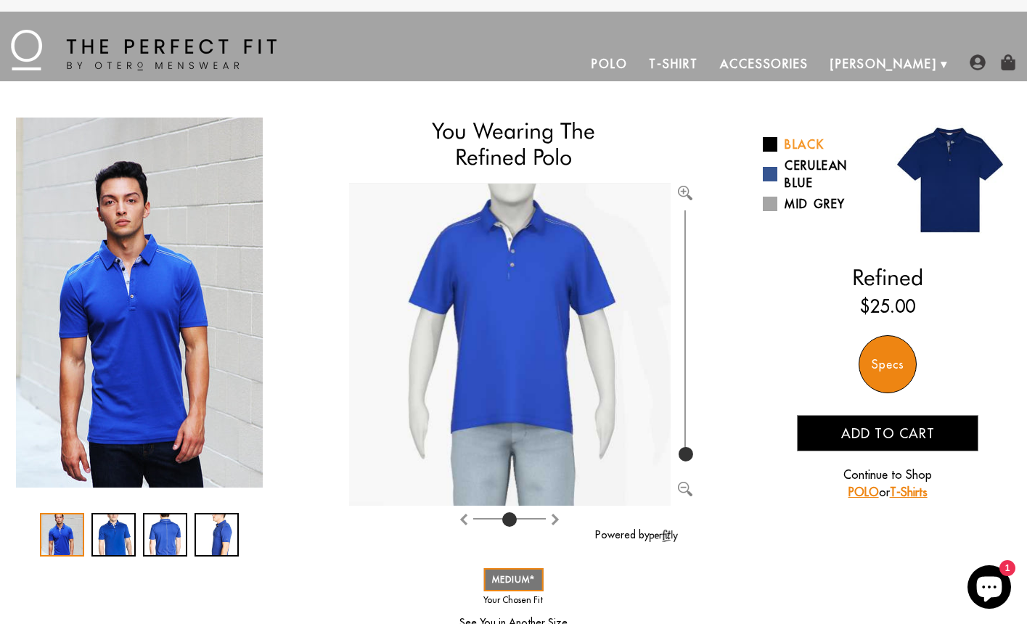
click at [773, 147] on span at bounding box center [770, 144] width 15 height 15
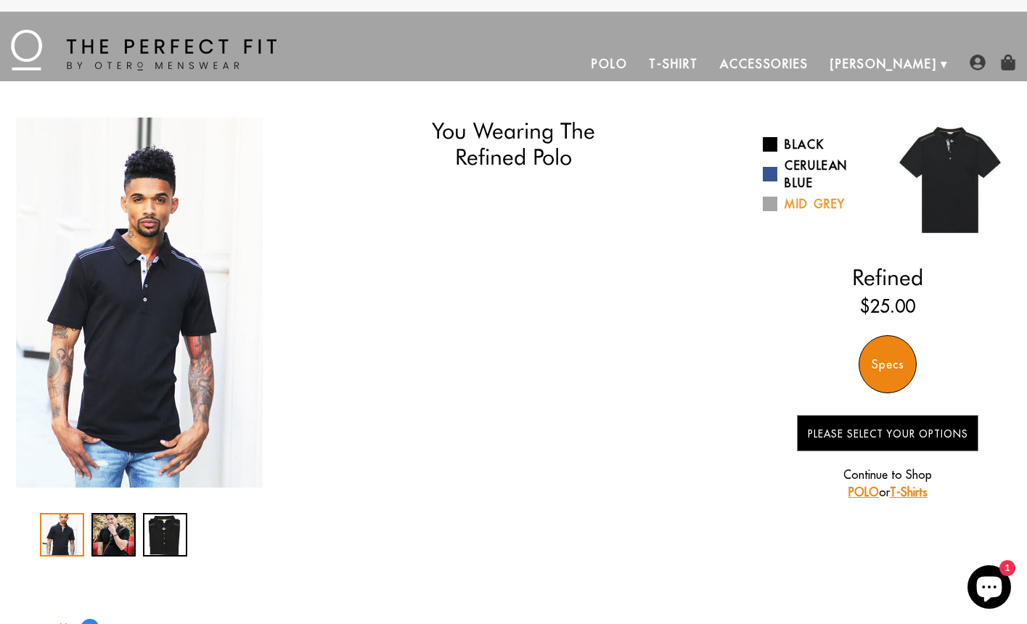
select select "55-56"
select select "M"
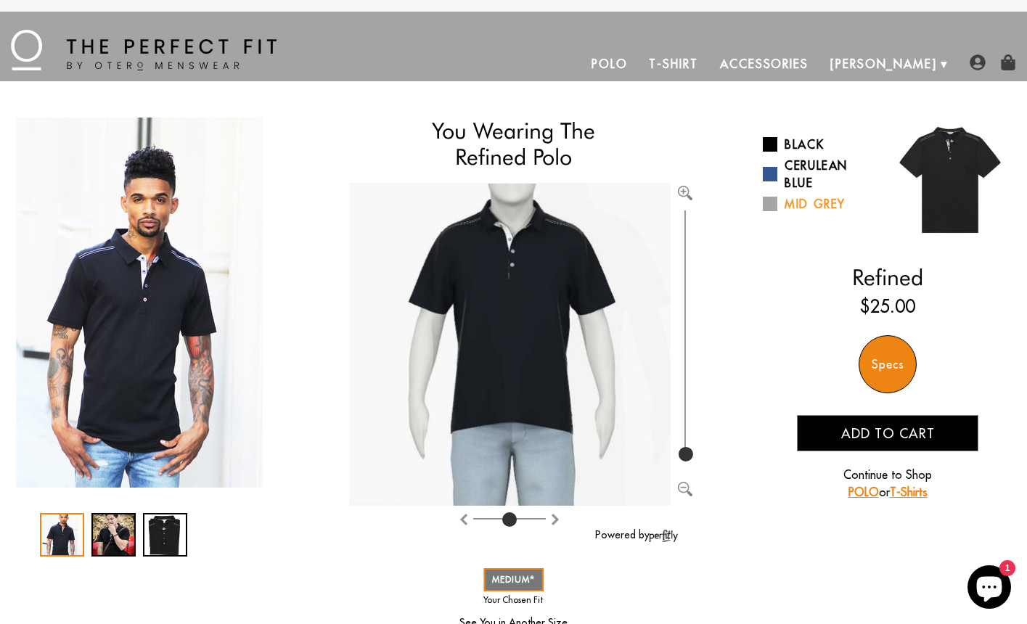
click at [771, 203] on span at bounding box center [770, 204] width 15 height 15
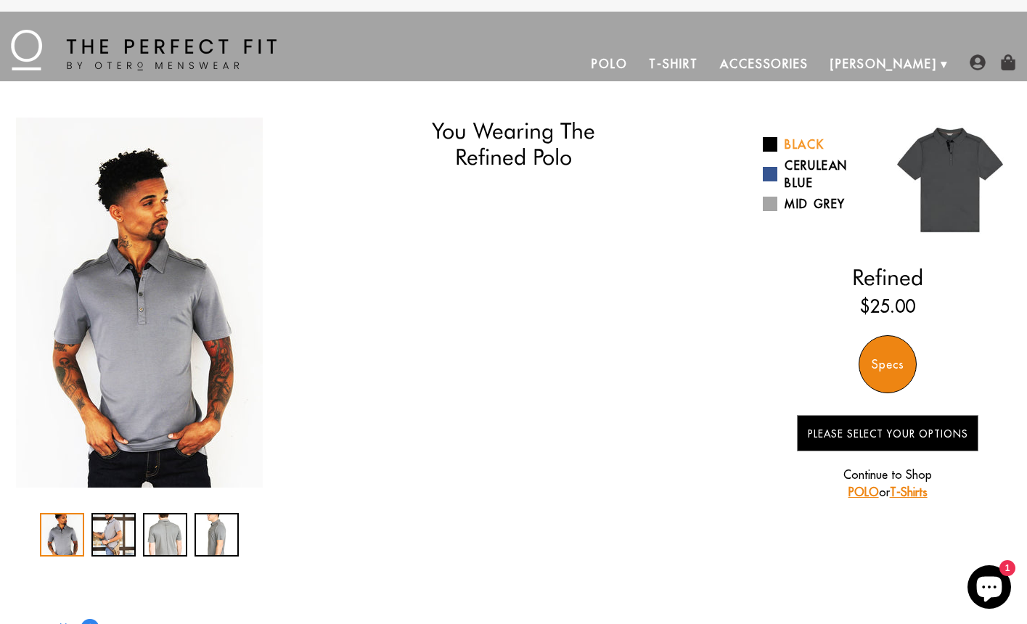
click at [773, 139] on span at bounding box center [770, 144] width 15 height 15
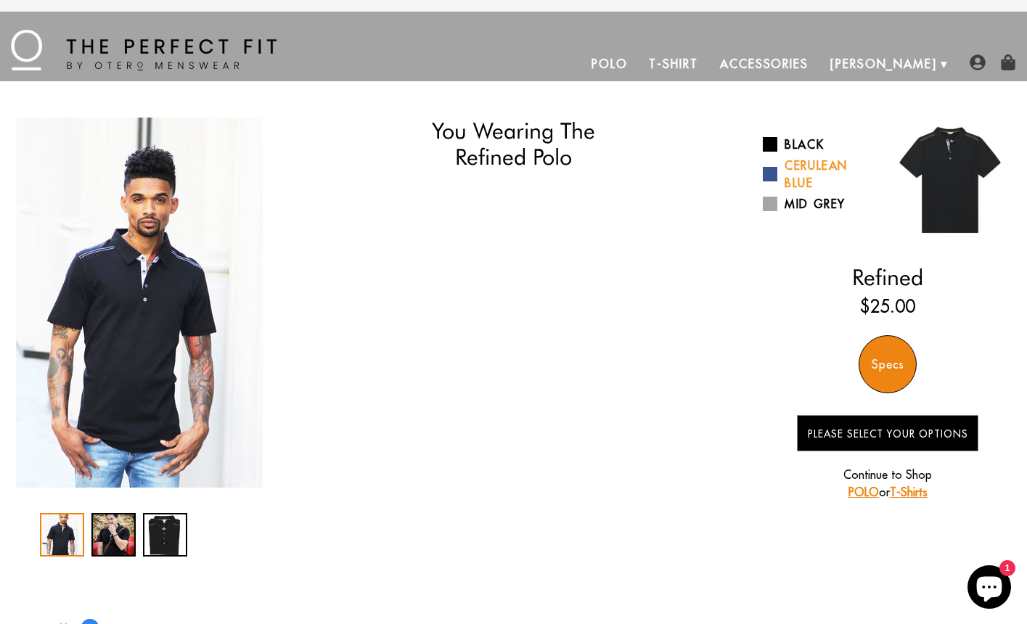
click at [768, 173] on span at bounding box center [770, 174] width 15 height 15
select select "55-56"
select select "M"
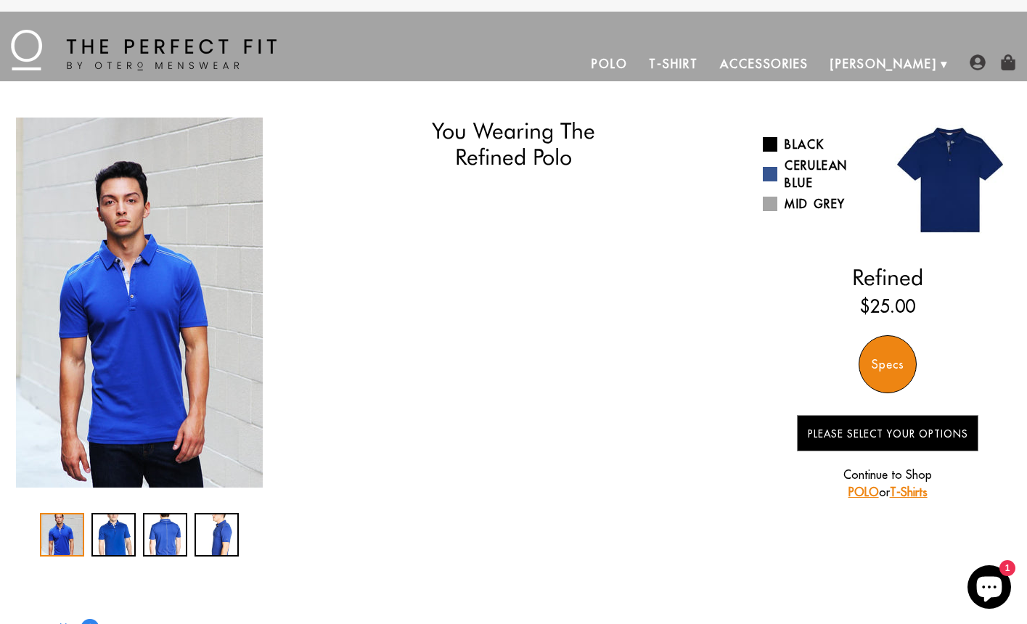
select select "55-56"
select select "M"
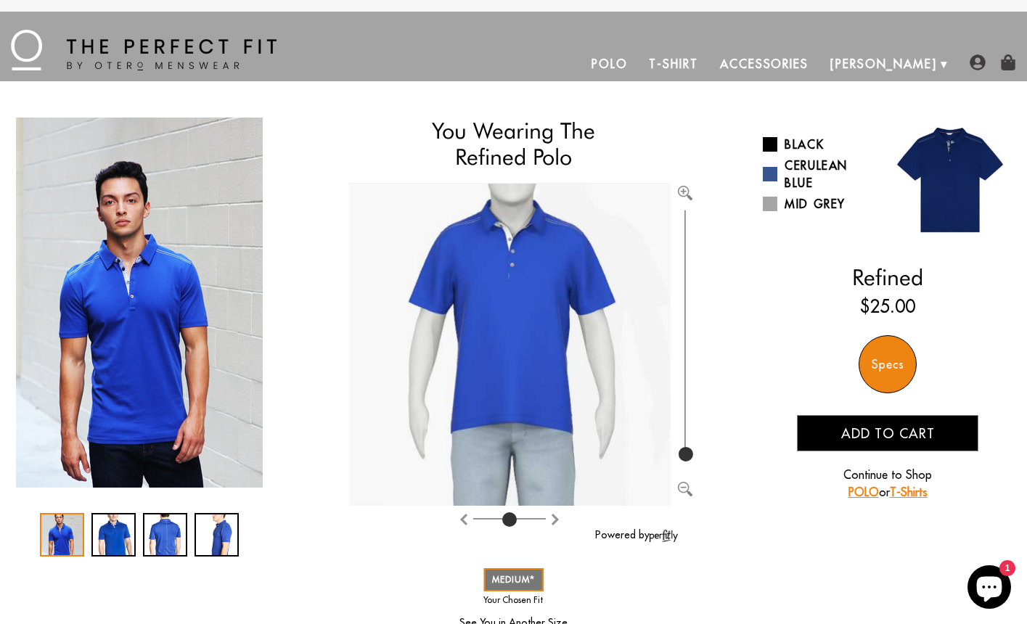
click at [890, 376] on div "Specs" at bounding box center [888, 364] width 58 height 58
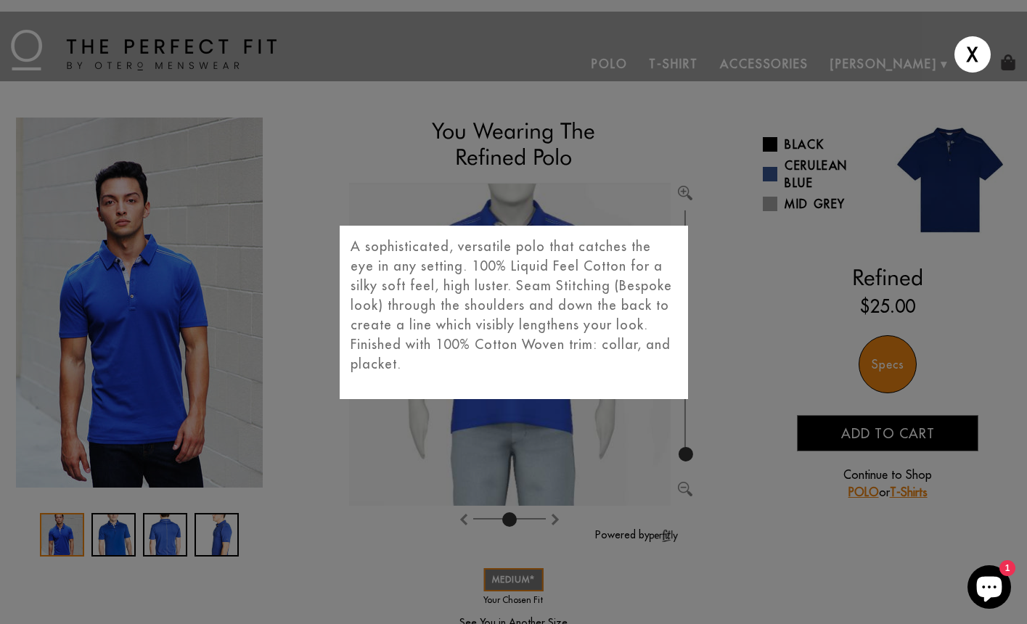
click at [766, 308] on div "X A sophisticated, versatile polo that catches the eye in any setting. 100% Liq…" at bounding box center [513, 312] width 1027 height 624
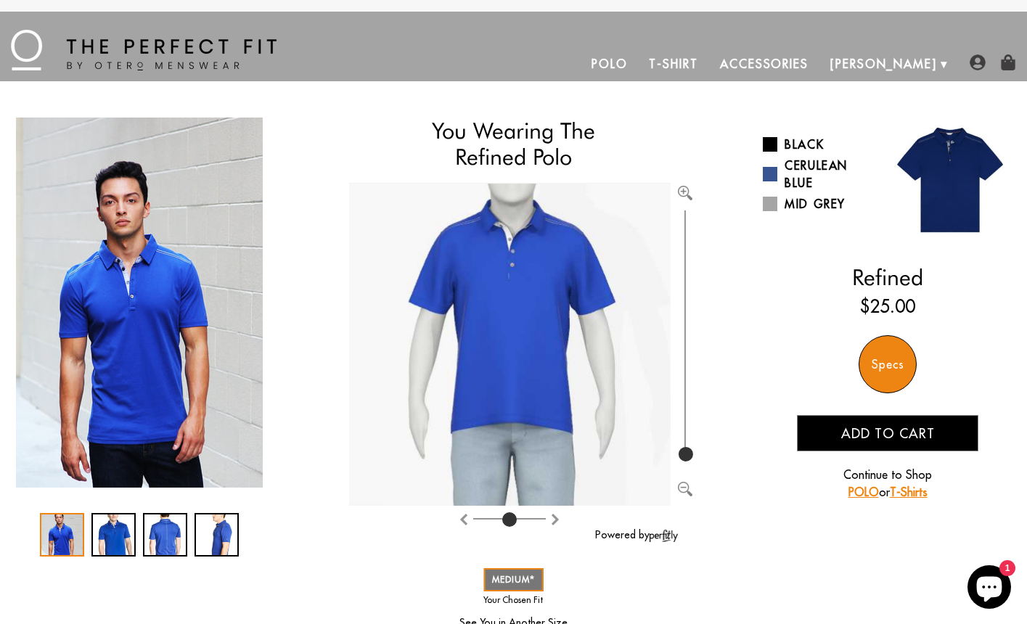
click at [793, 68] on link "Accessories" at bounding box center [764, 63] width 110 height 35
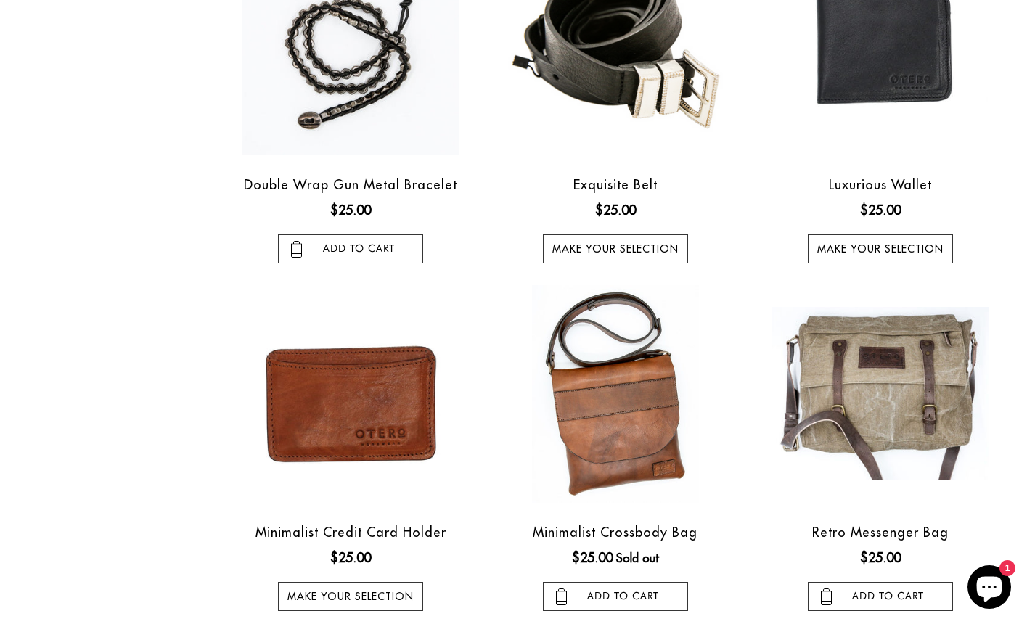
scroll to position [1161, 0]
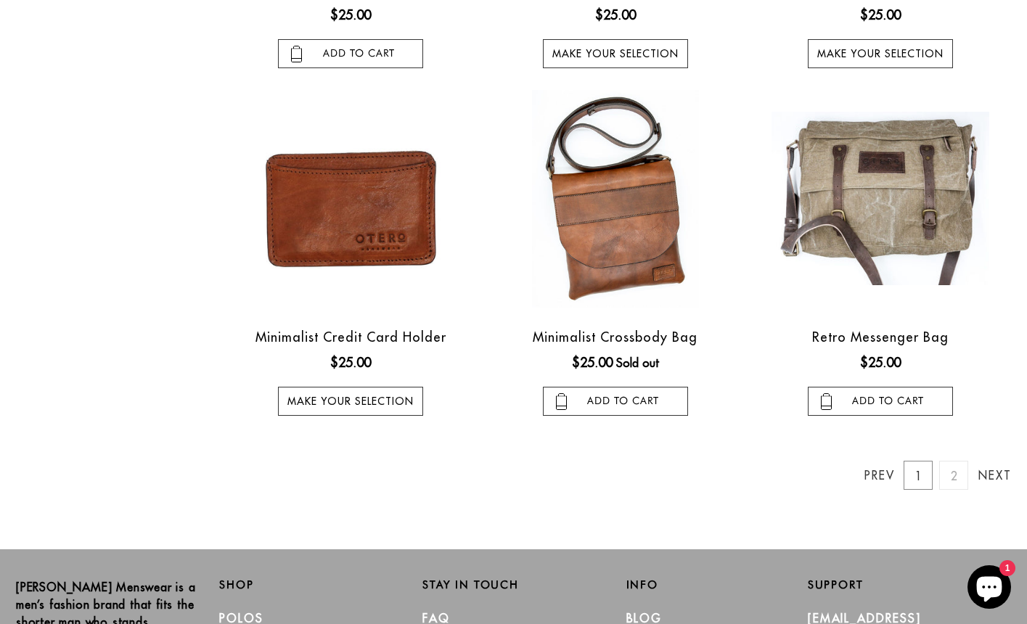
click at [955, 472] on link "2" at bounding box center [953, 475] width 29 height 29
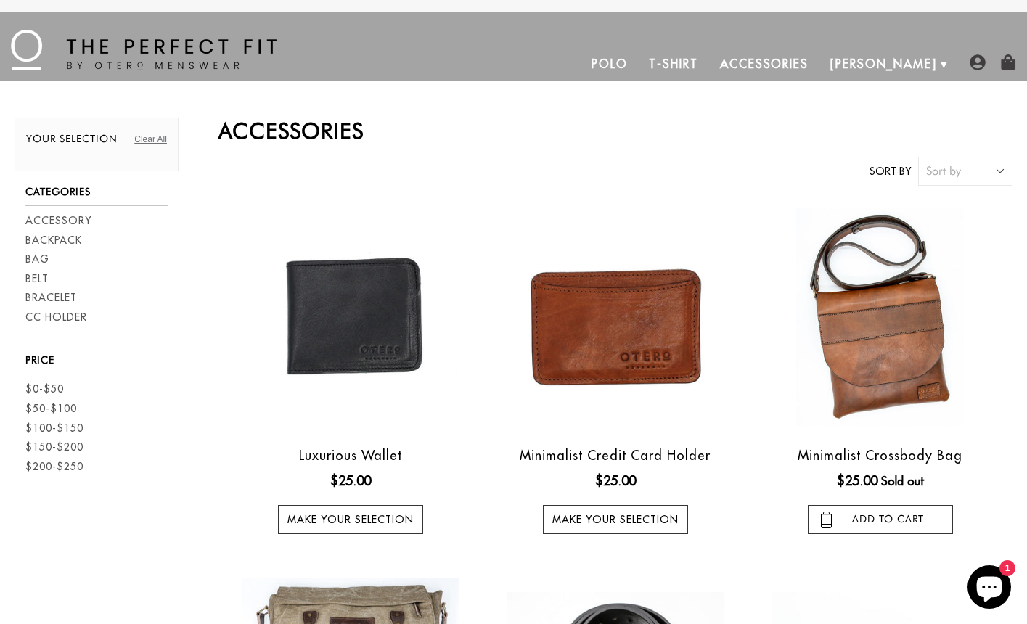
click at [708, 60] on link "T-Shirt" at bounding box center [673, 63] width 70 height 35
